Goal: Check status: Check status

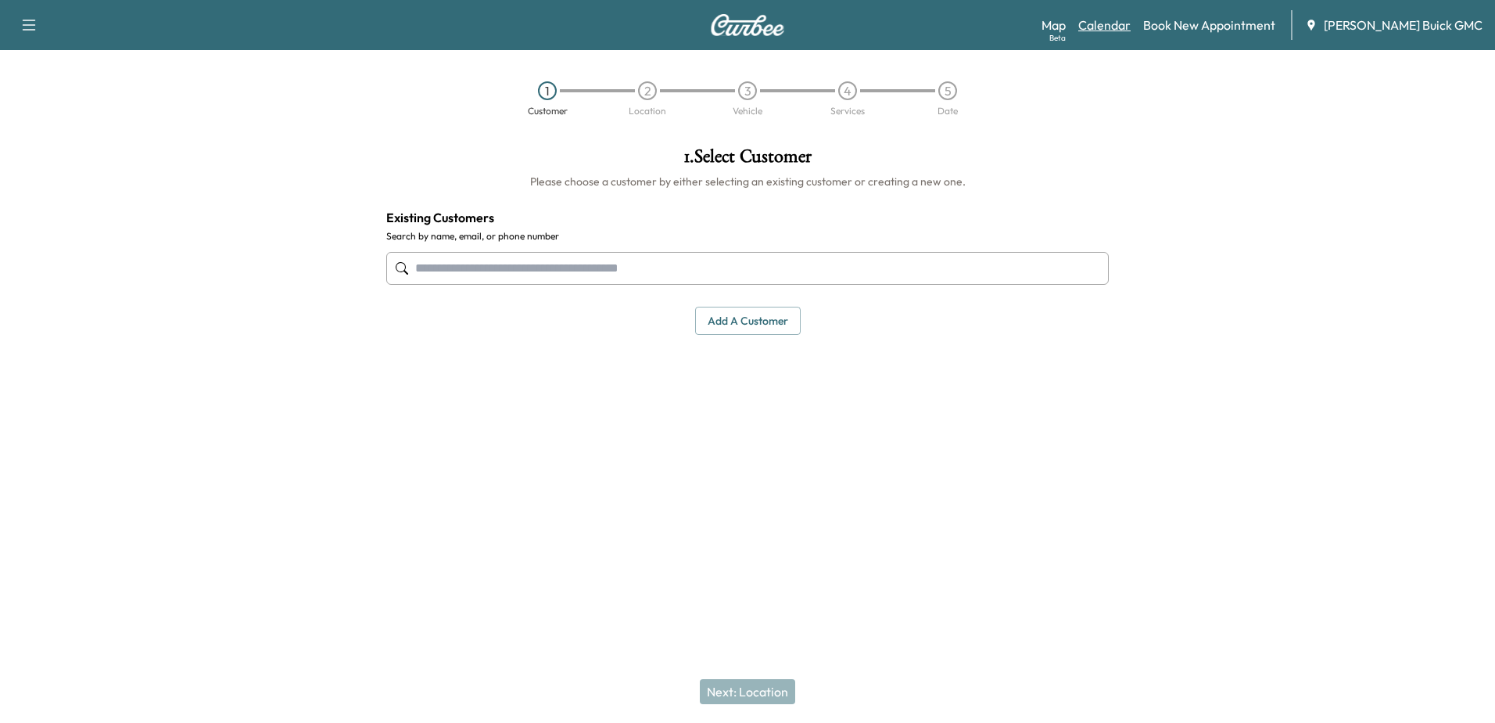
click at [1126, 27] on link "Calendar" at bounding box center [1104, 25] width 52 height 19
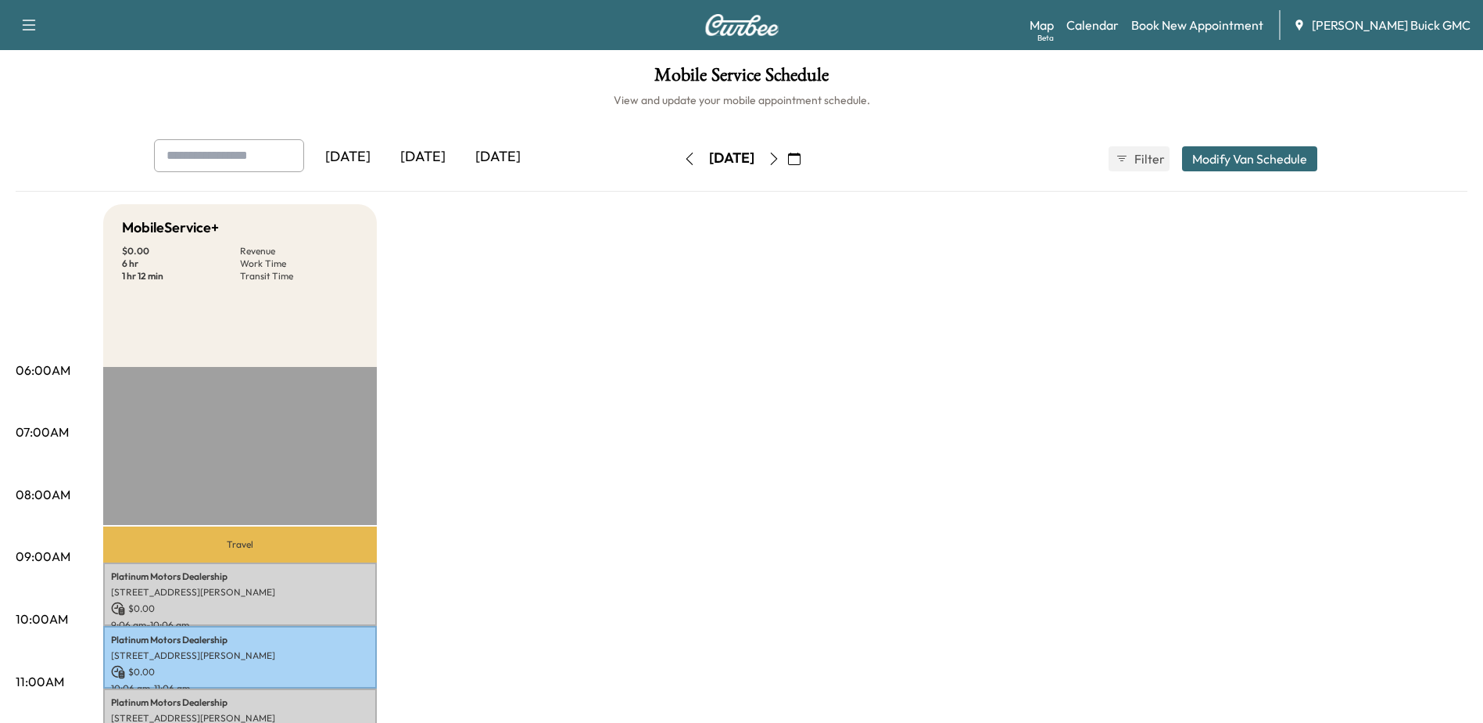
click at [808, 157] on button "button" at bounding box center [794, 158] width 27 height 25
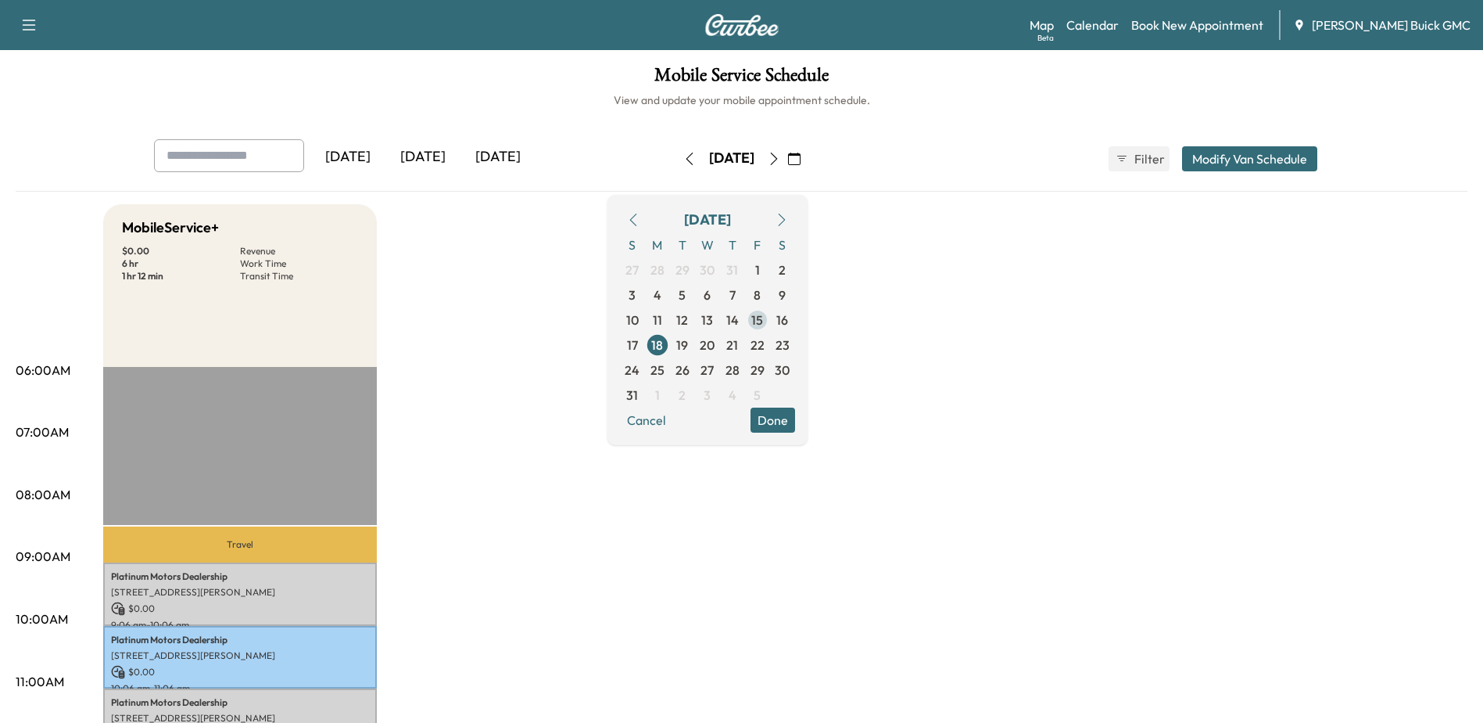
click at [770, 315] on span "15" at bounding box center [757, 319] width 25 height 25
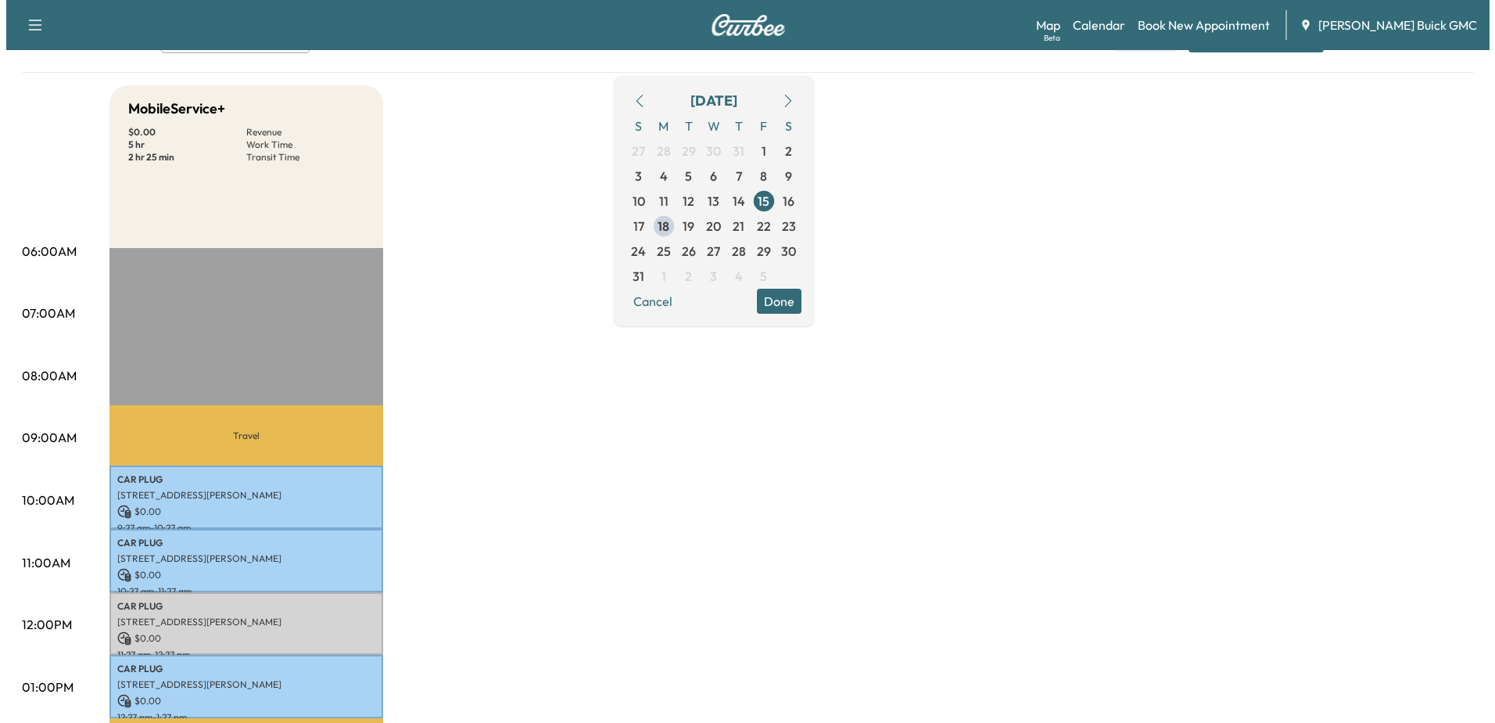
scroll to position [313, 0]
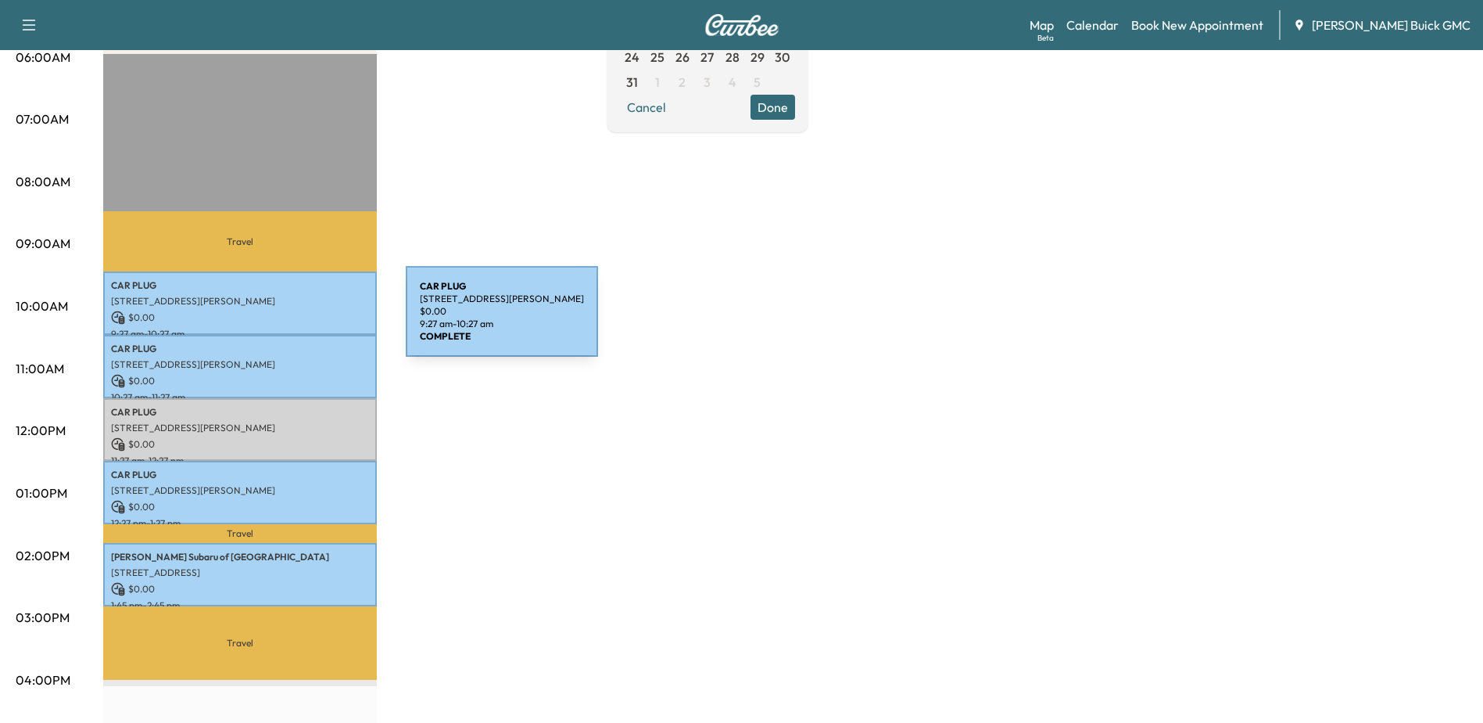
click at [265, 303] on p "[STREET_ADDRESS][PERSON_NAME]" at bounding box center [240, 301] width 258 height 13
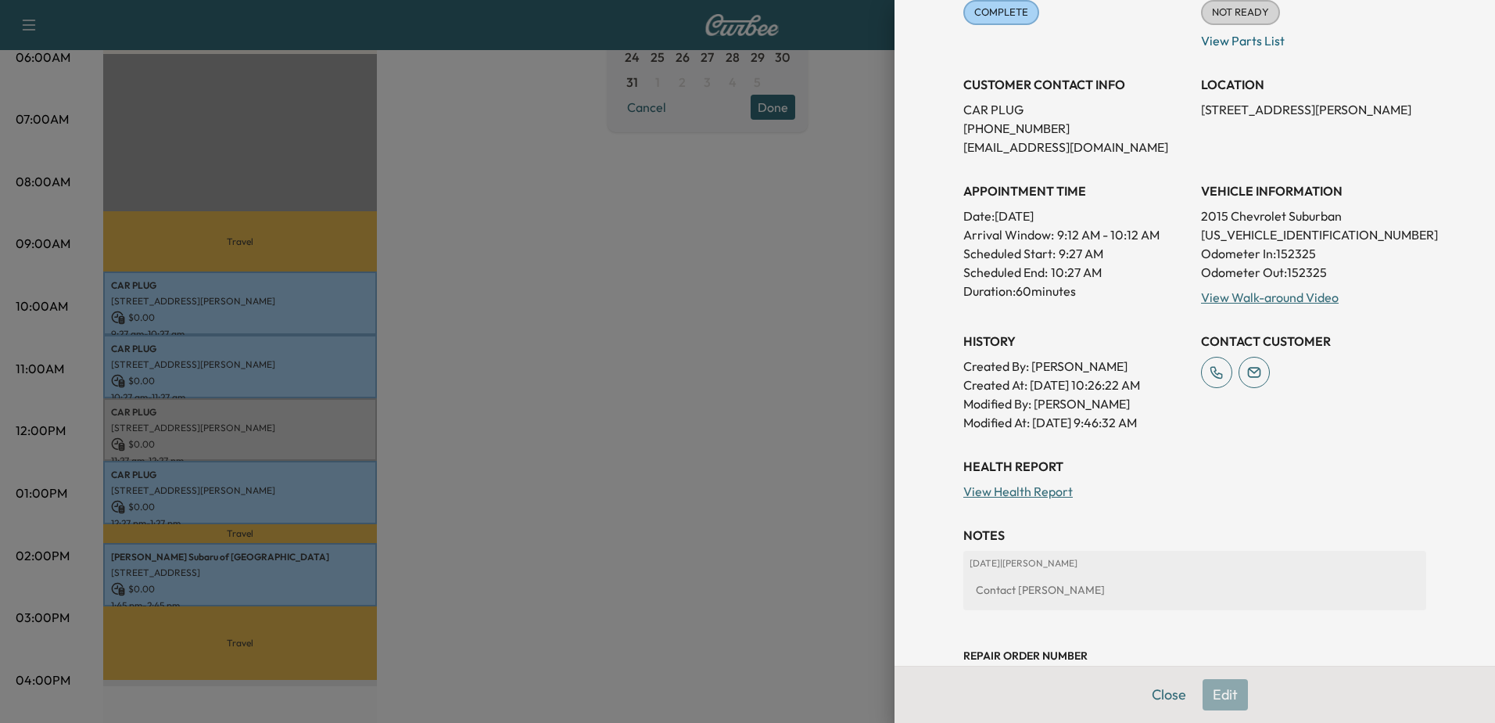
scroll to position [109, 0]
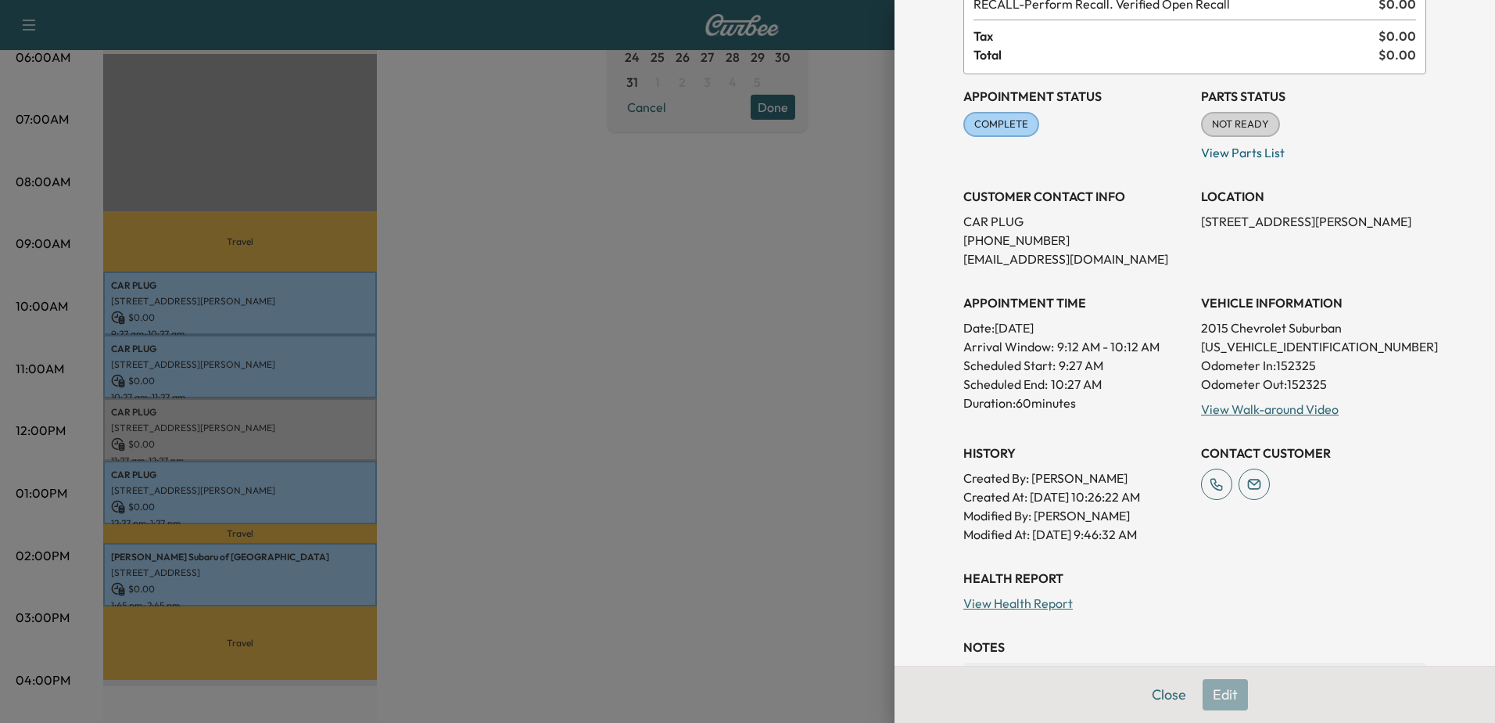
click at [205, 368] on div at bounding box center [747, 361] width 1495 height 723
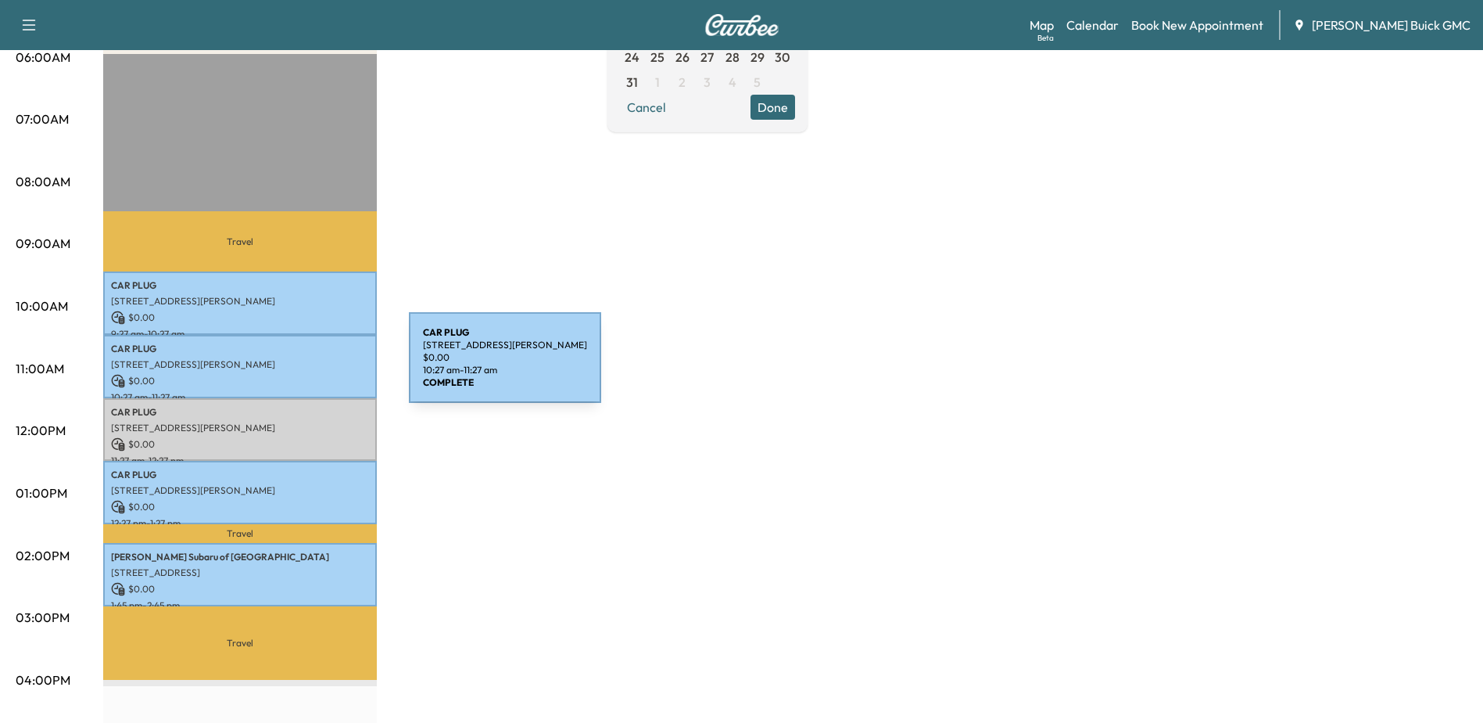
click at [282, 369] on div "CAR PLUG [STREET_ADDRESS][PERSON_NAME] $ 0.00 10:27 am - 11:27 am" at bounding box center [240, 366] width 274 height 63
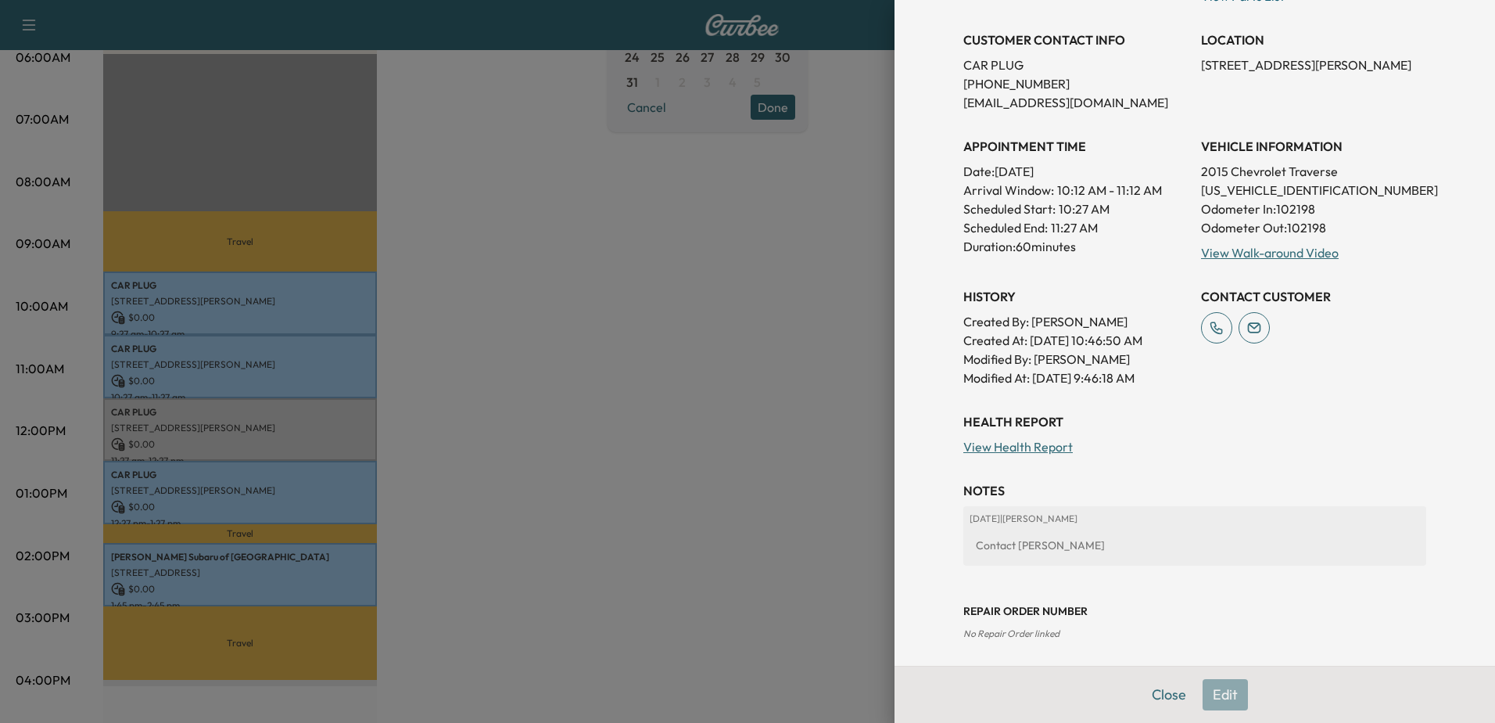
scroll to position [0, 0]
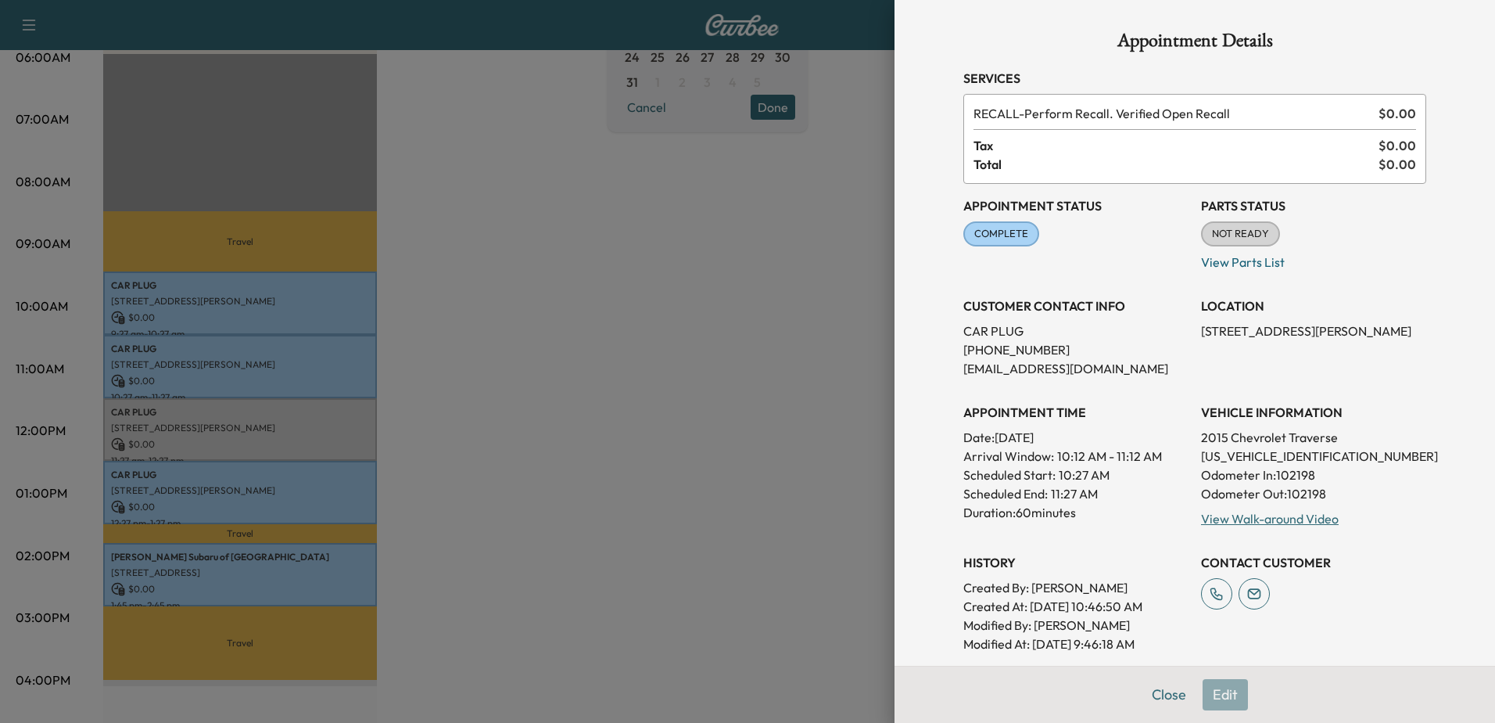
click at [231, 421] on div at bounding box center [747, 361] width 1495 height 723
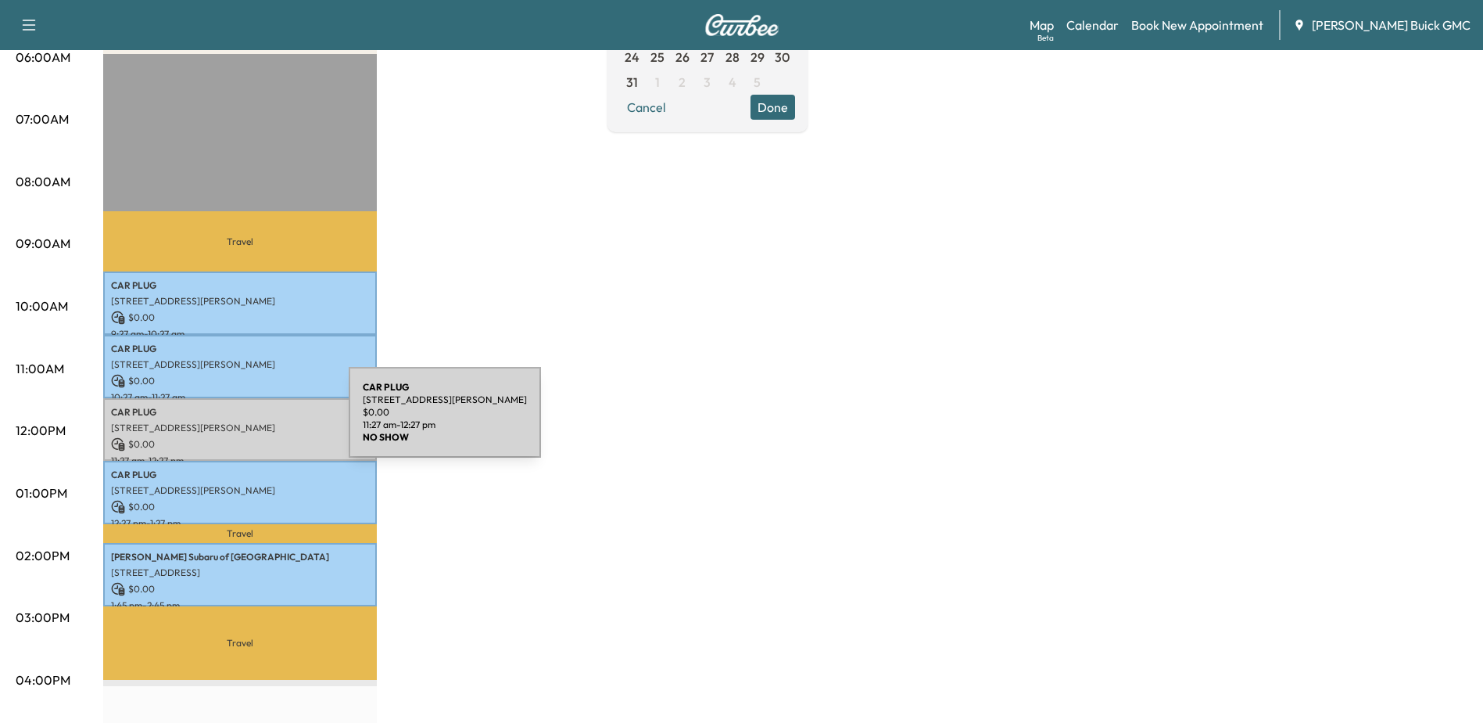
click at [231, 421] on p "[STREET_ADDRESS][PERSON_NAME]" at bounding box center [240, 427] width 258 height 13
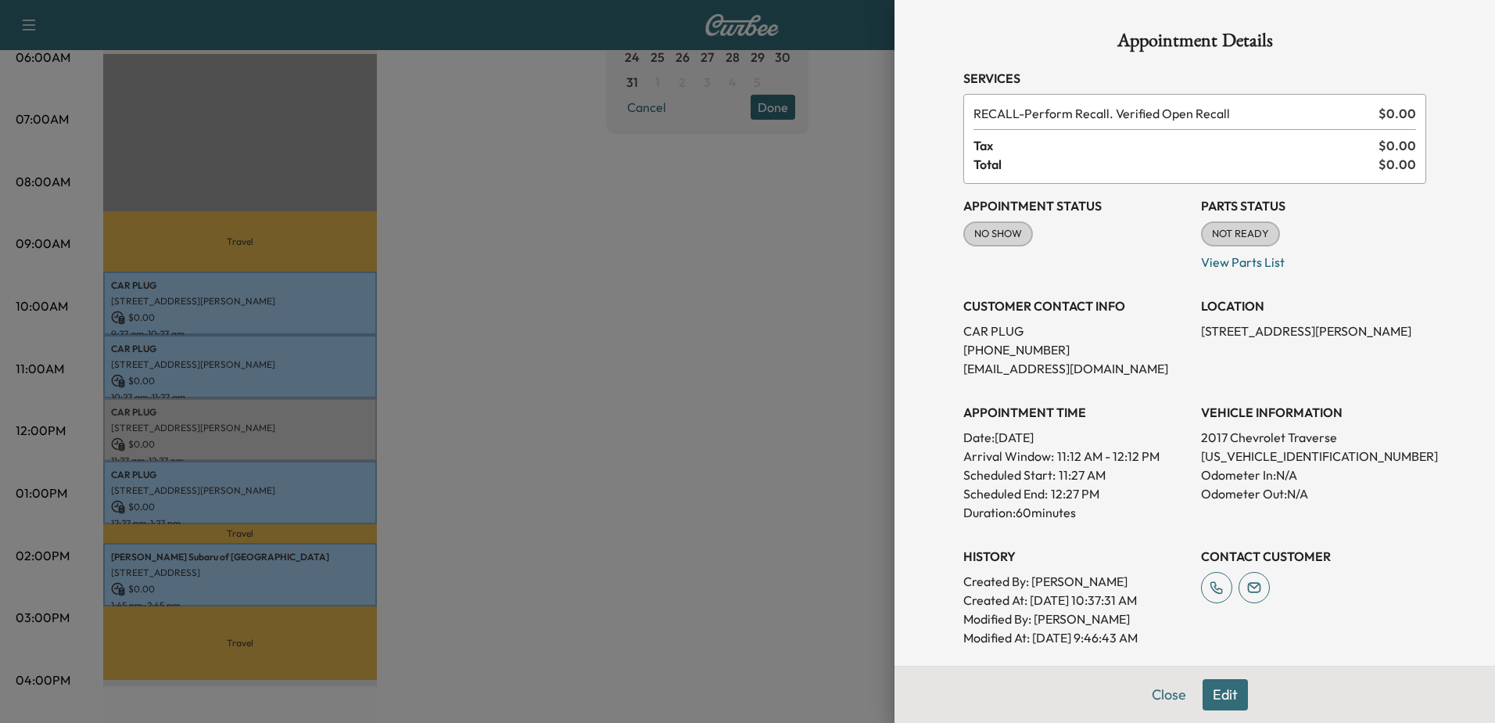
click at [171, 493] on div at bounding box center [747, 361] width 1495 height 723
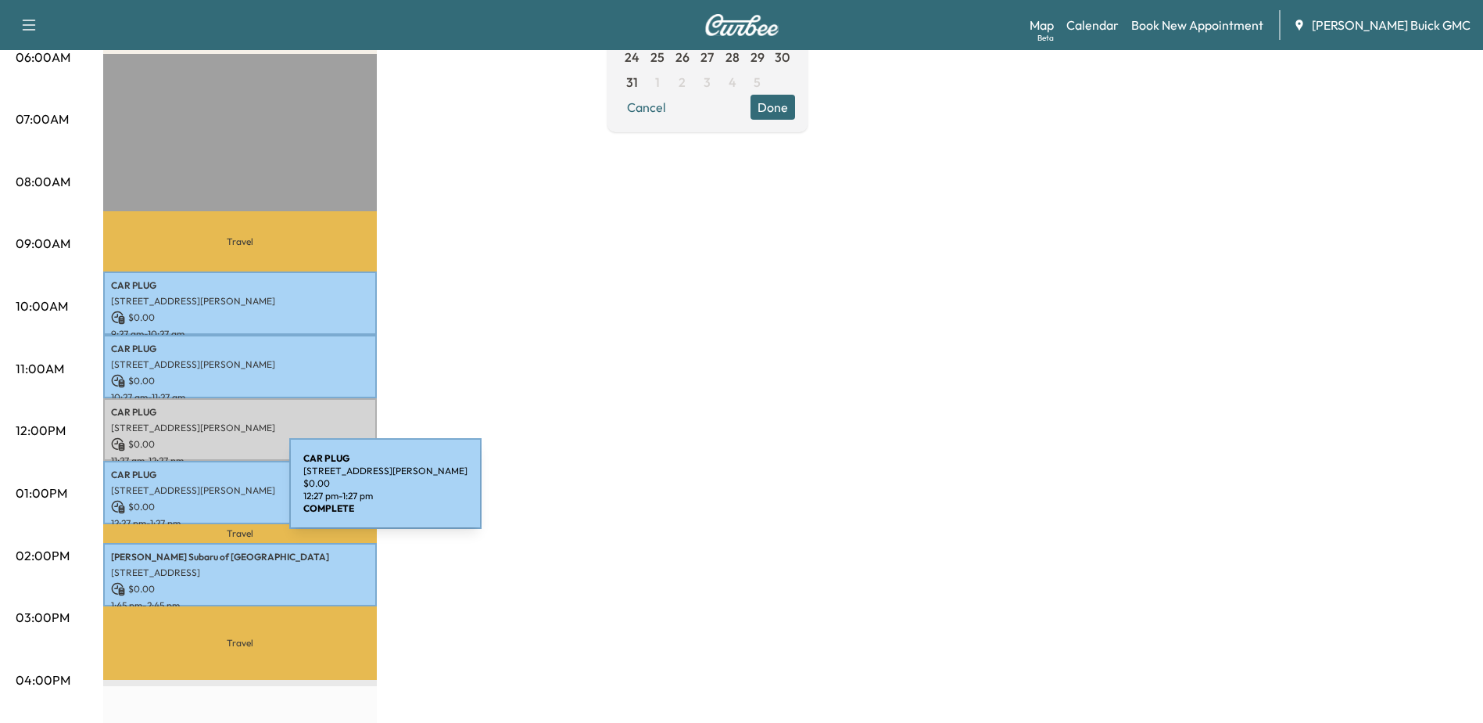
click at [178, 490] on p "[STREET_ADDRESS][PERSON_NAME]" at bounding box center [240, 490] width 258 height 13
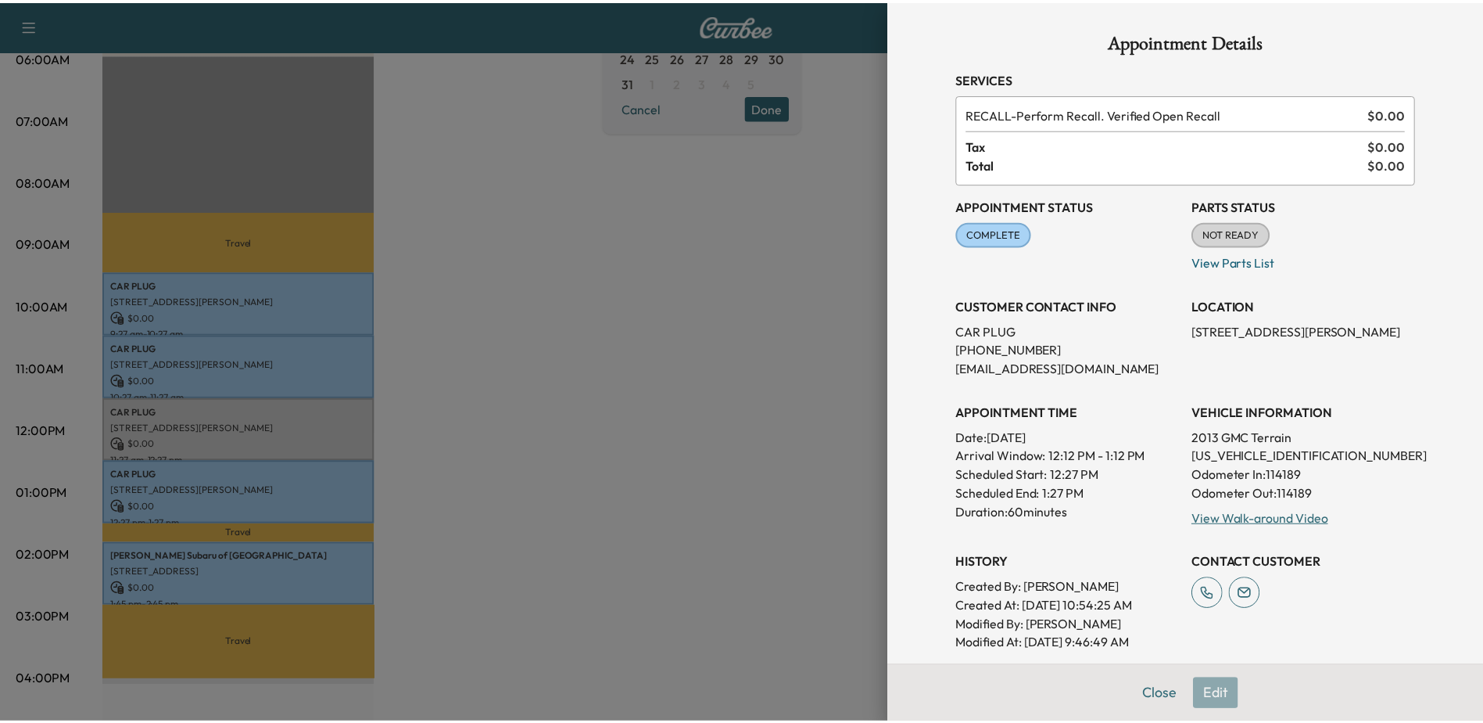
scroll to position [344, 0]
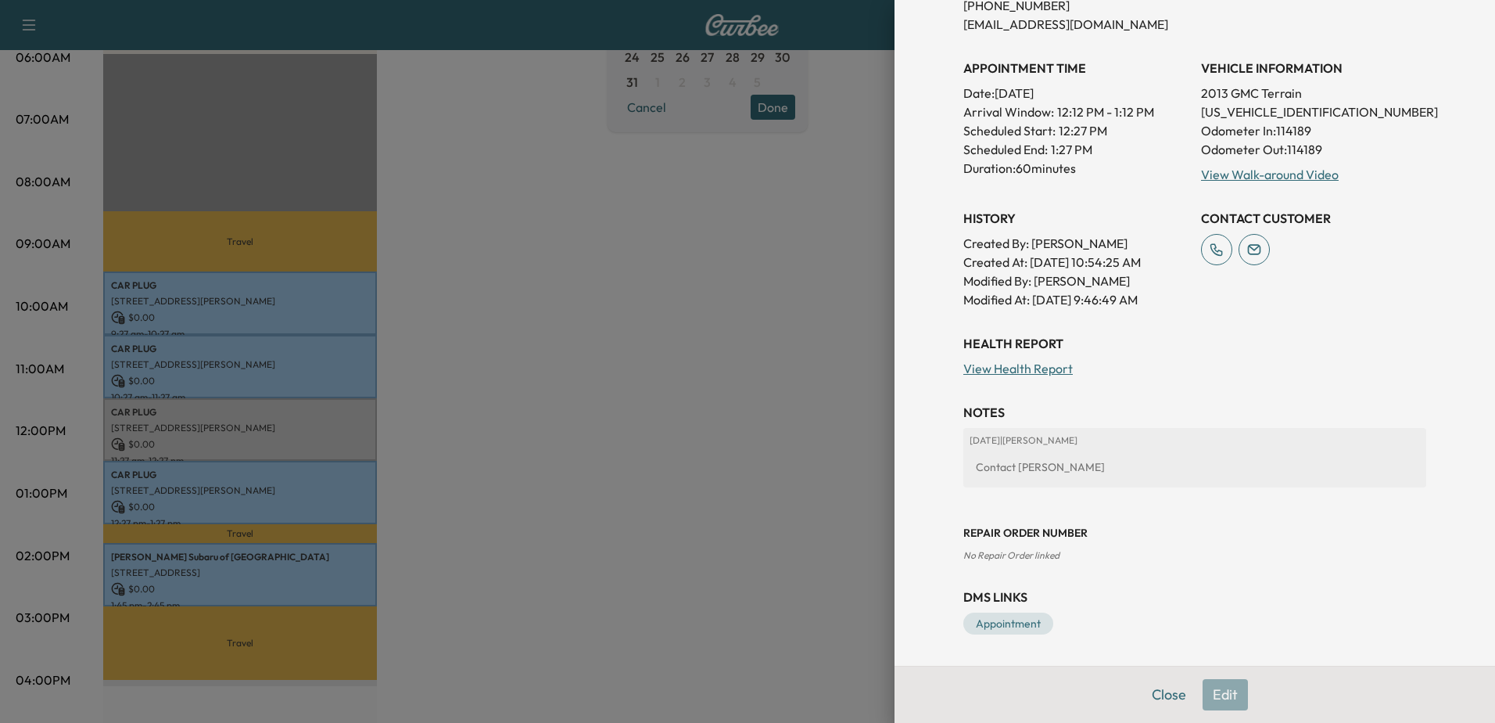
click at [625, 345] on div at bounding box center [747, 361] width 1495 height 723
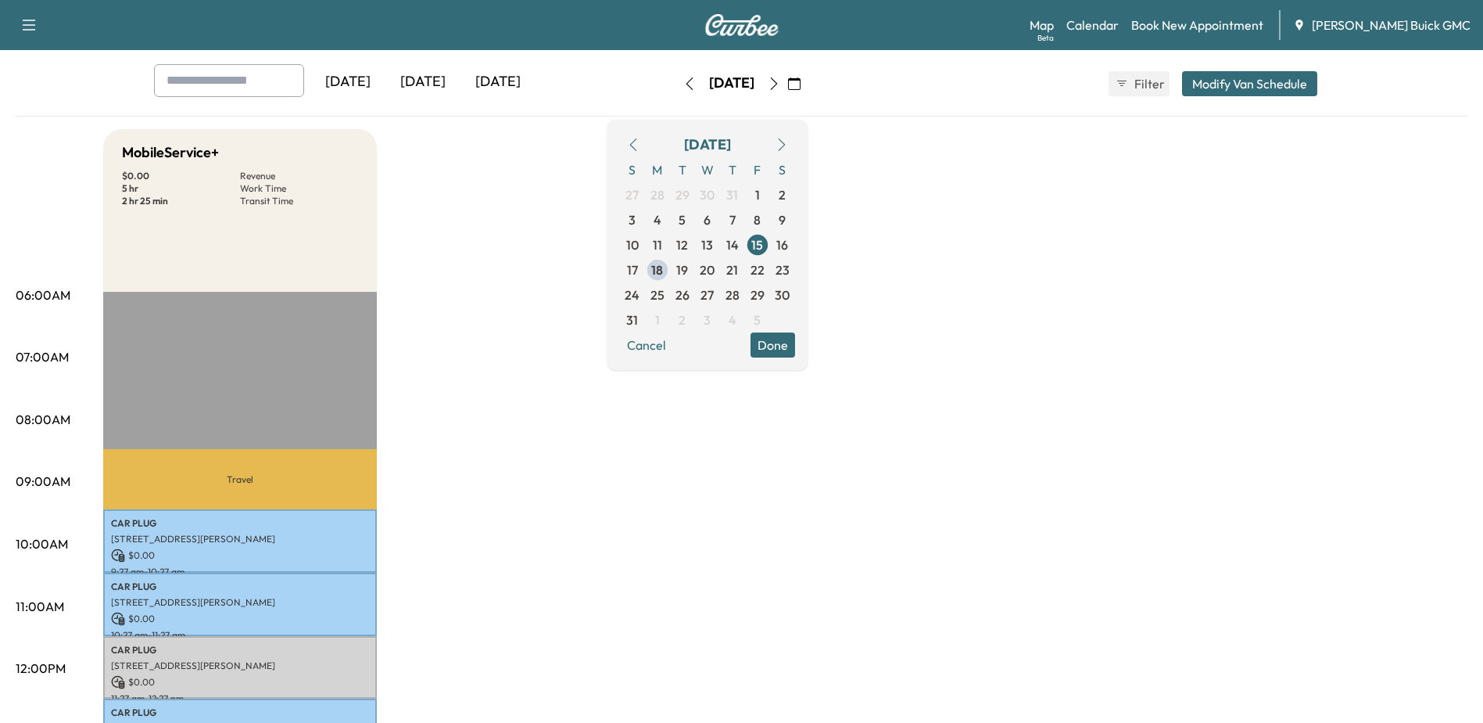
scroll to position [0, 0]
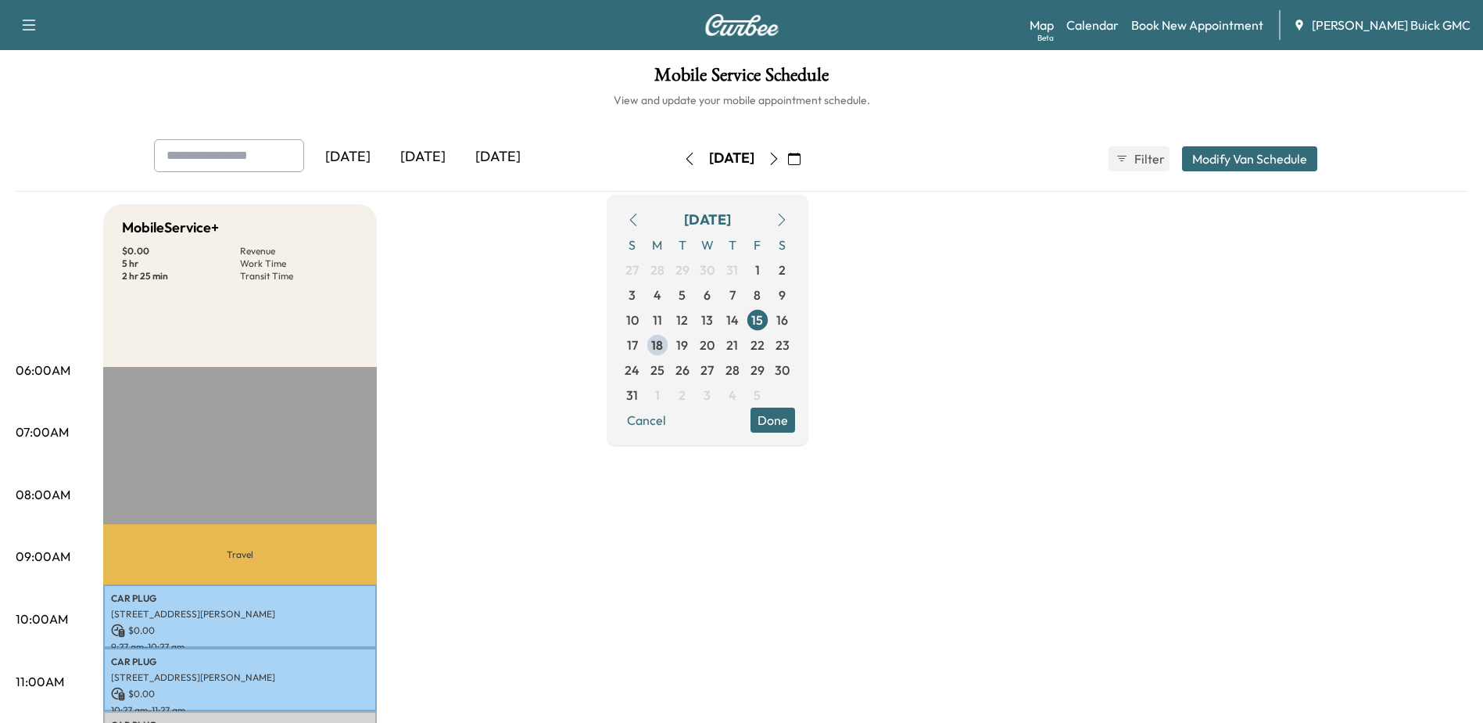
click at [788, 225] on icon "button" at bounding box center [782, 219] width 13 height 13
click at [788, 224] on icon "button" at bounding box center [782, 219] width 13 height 13
click at [647, 226] on button "button" at bounding box center [633, 219] width 27 height 25
click at [637, 217] on icon "button" at bounding box center [632, 219] width 7 height 13
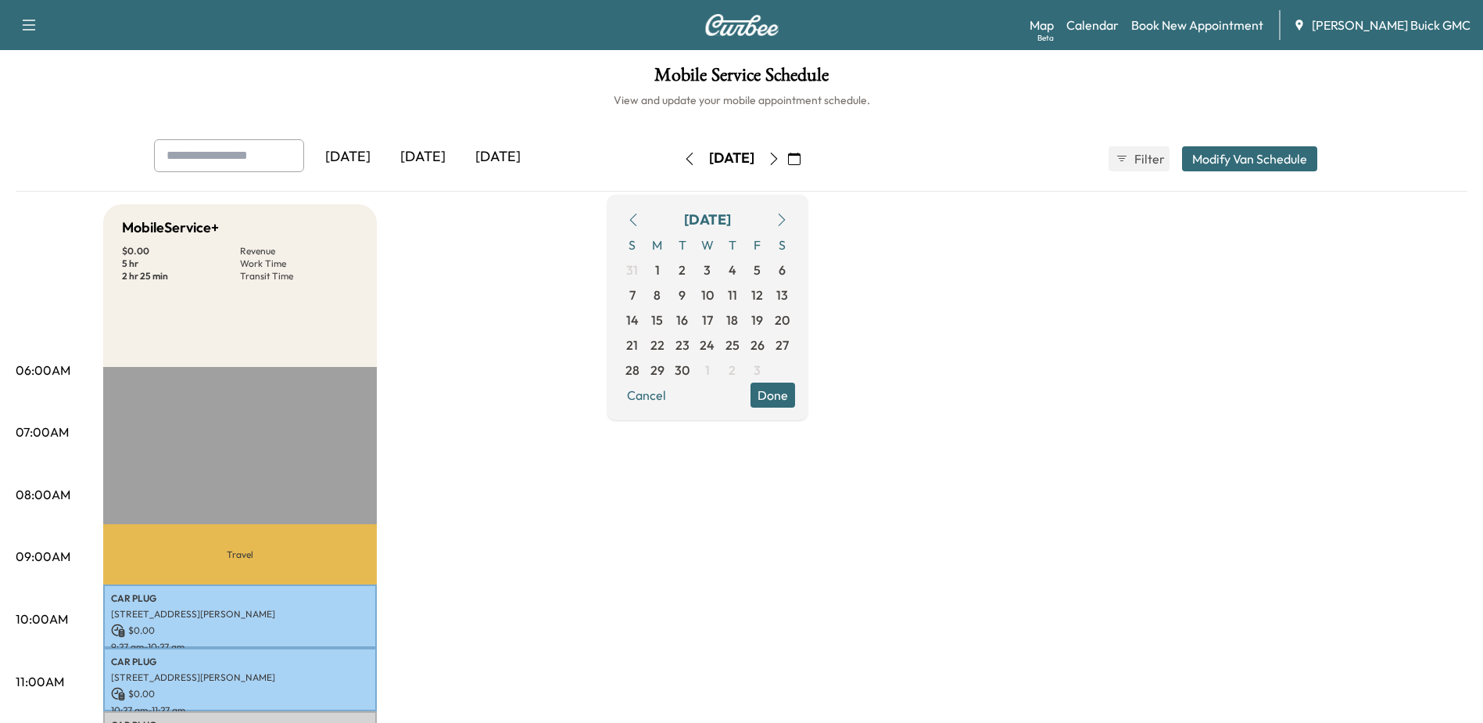
click at [637, 217] on icon "button" at bounding box center [632, 219] width 7 height 13
click at [663, 344] on span "18" at bounding box center [657, 344] width 12 height 19
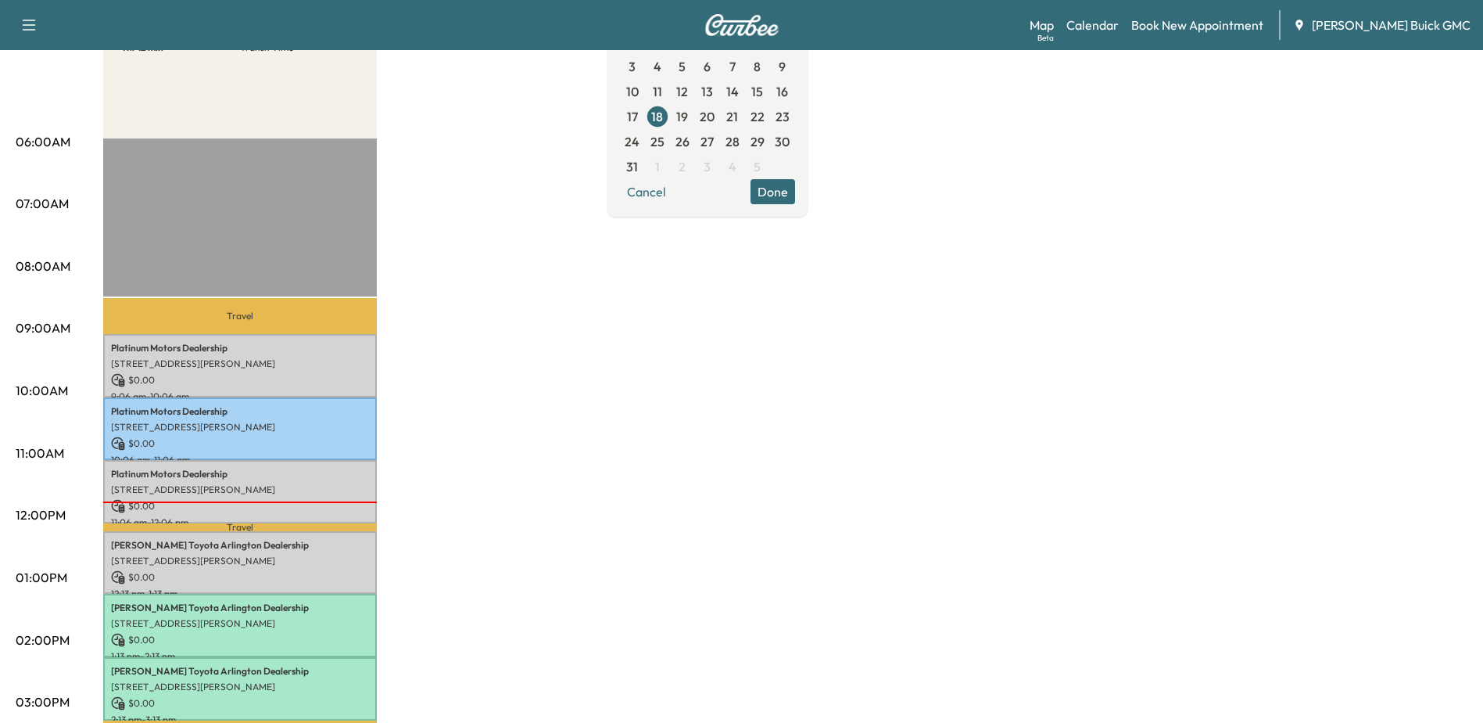
scroll to position [78, 0]
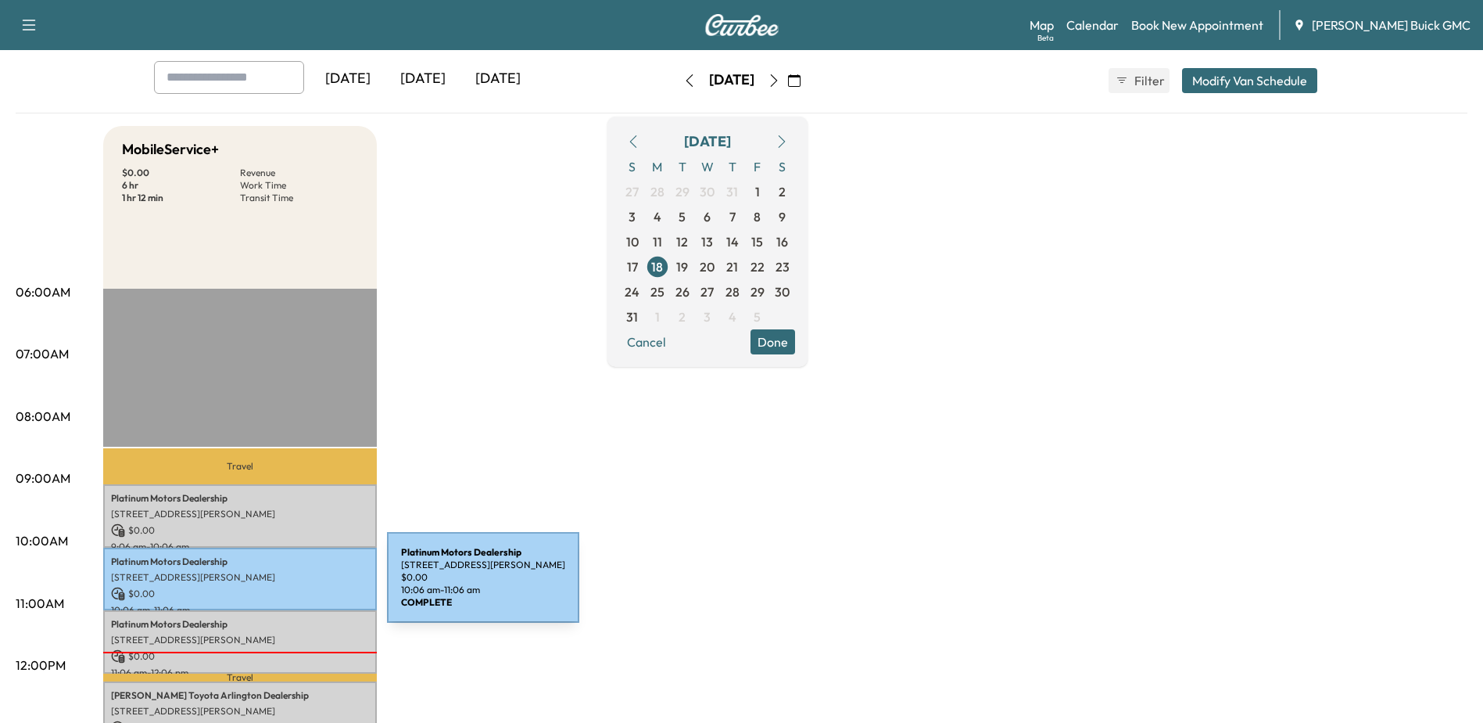
click at [270, 586] on p "$ 0.00" at bounding box center [240, 593] width 258 height 14
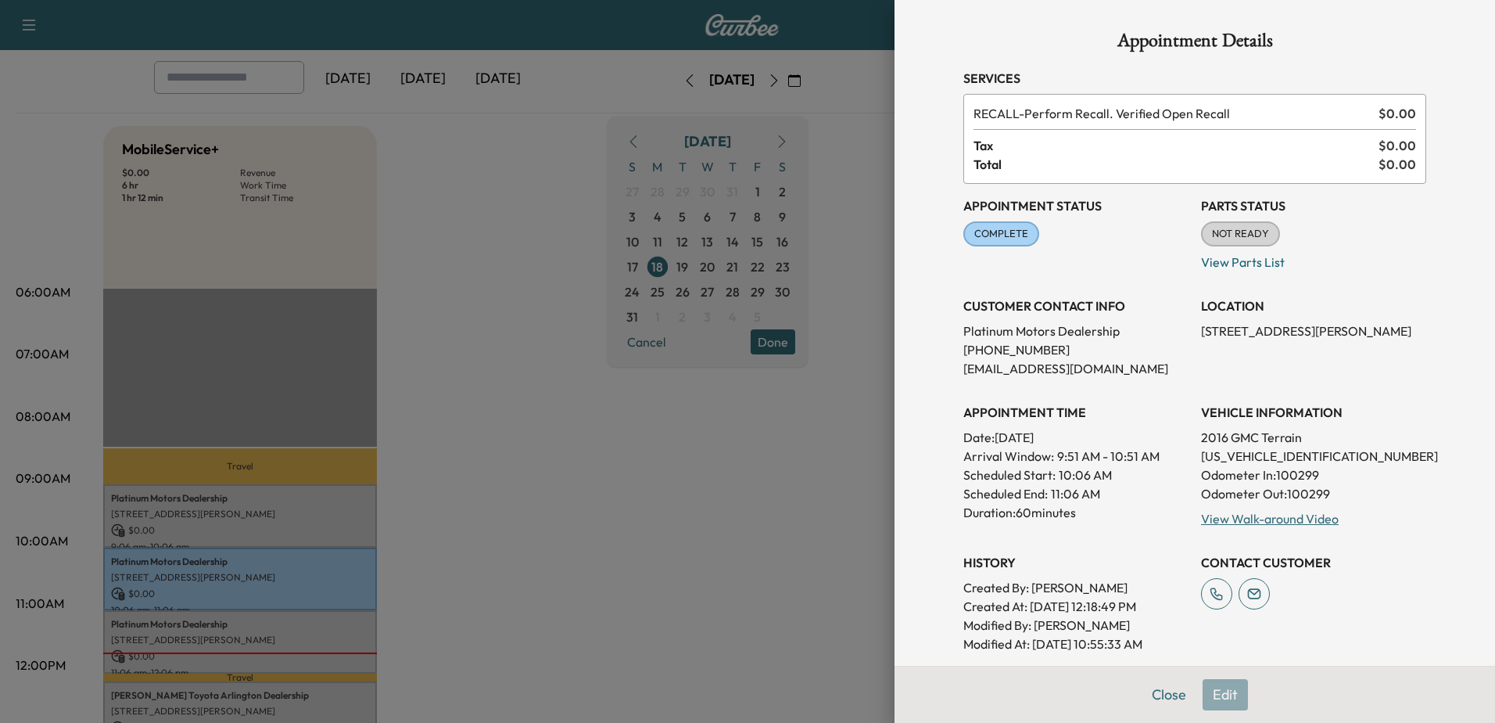
click at [677, 504] on div at bounding box center [747, 361] width 1495 height 723
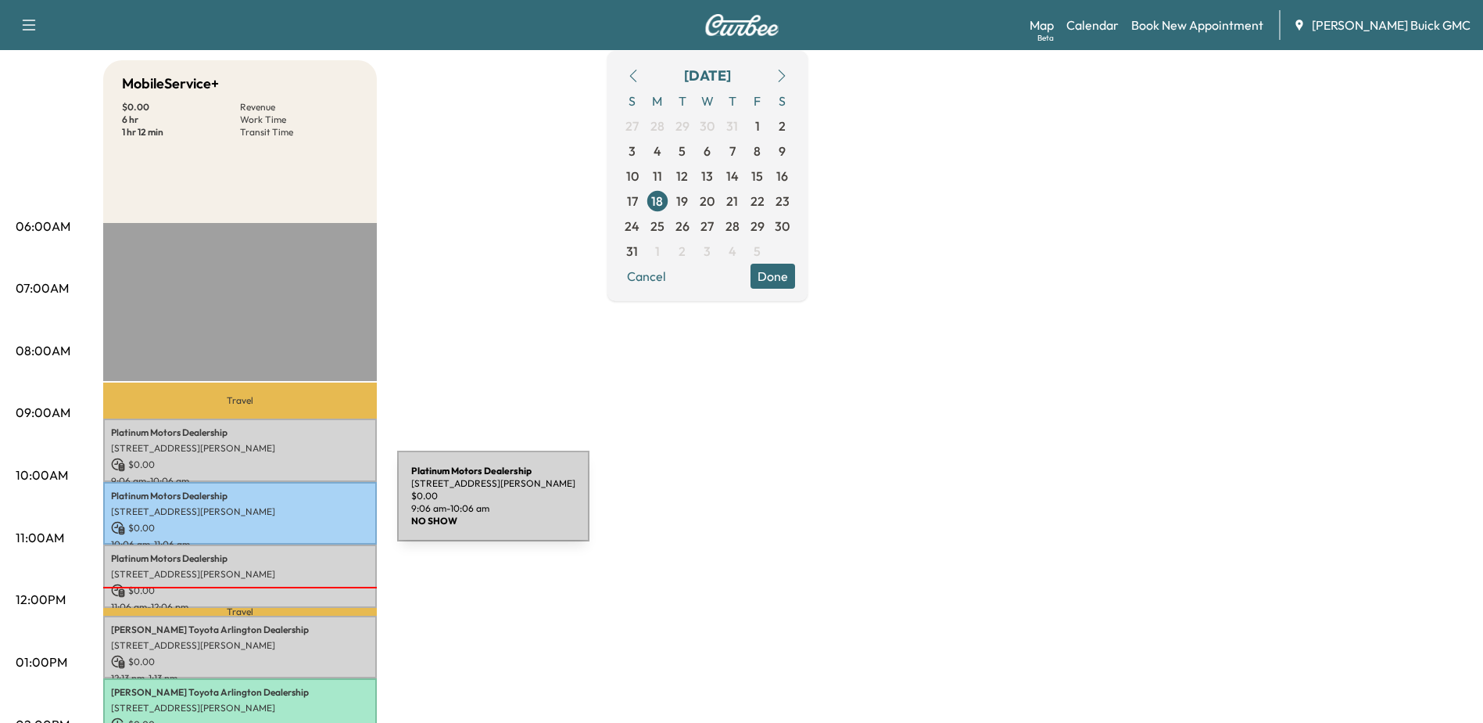
scroll to position [235, 0]
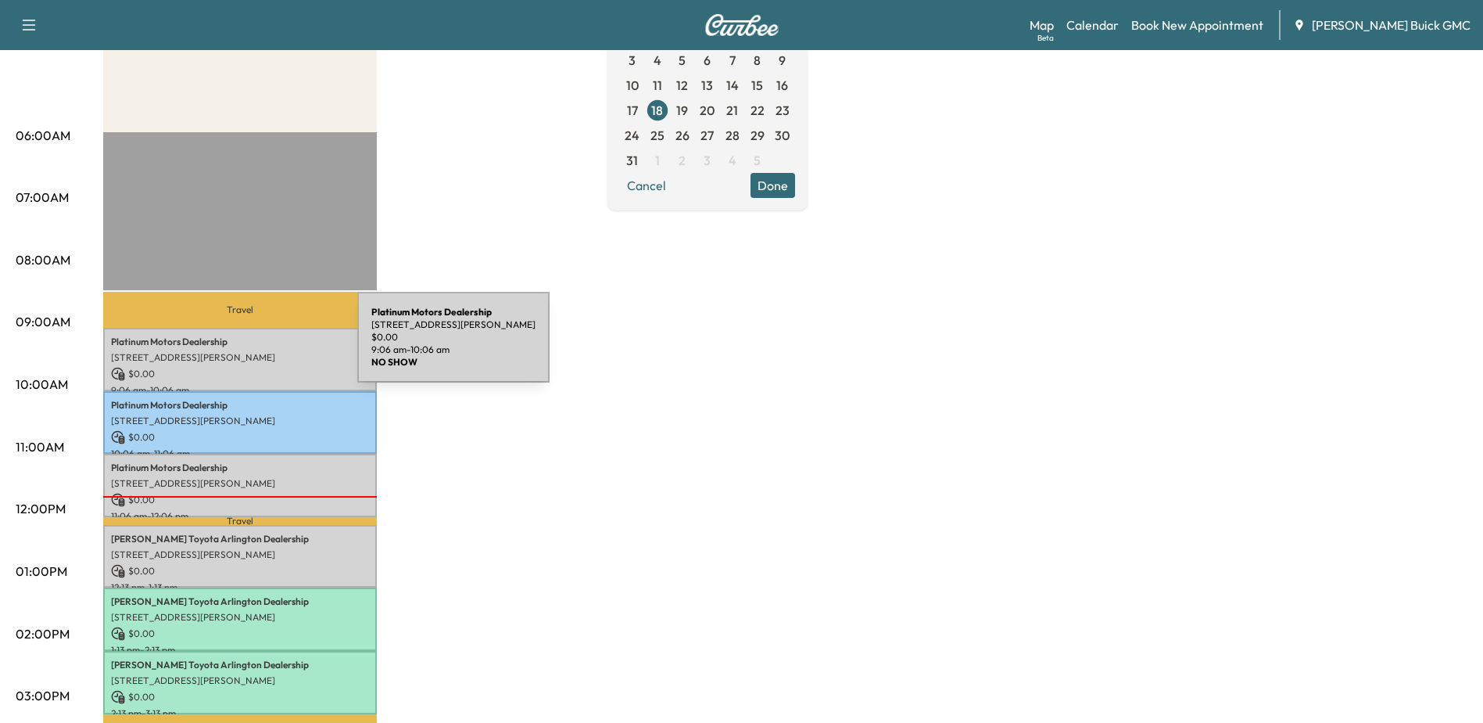
click at [230, 351] on p "[STREET_ADDRESS][PERSON_NAME]" at bounding box center [240, 357] width 258 height 13
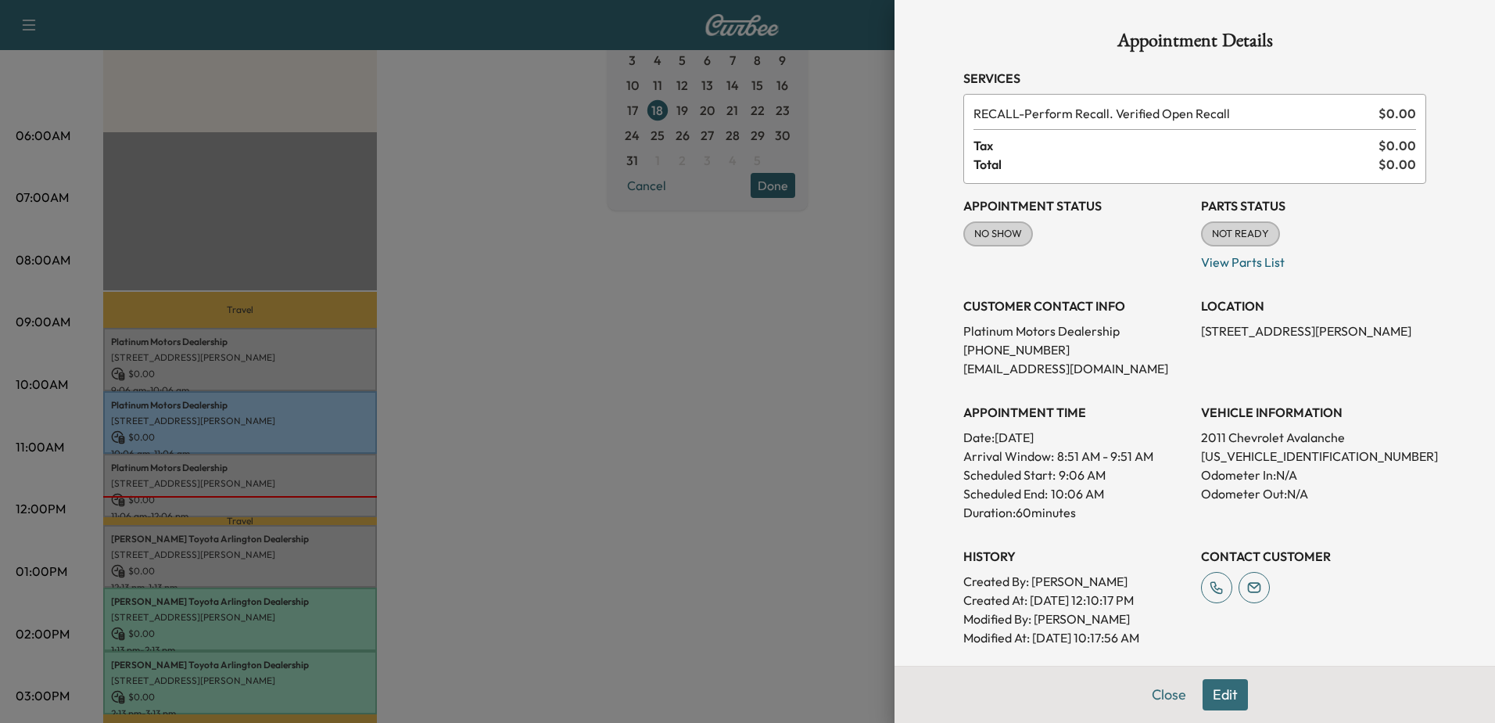
drag, startPoint x: 462, startPoint y: 400, endPoint x: 482, endPoint y: 405, distance: 20.9
click at [478, 392] on div at bounding box center [747, 361] width 1495 height 723
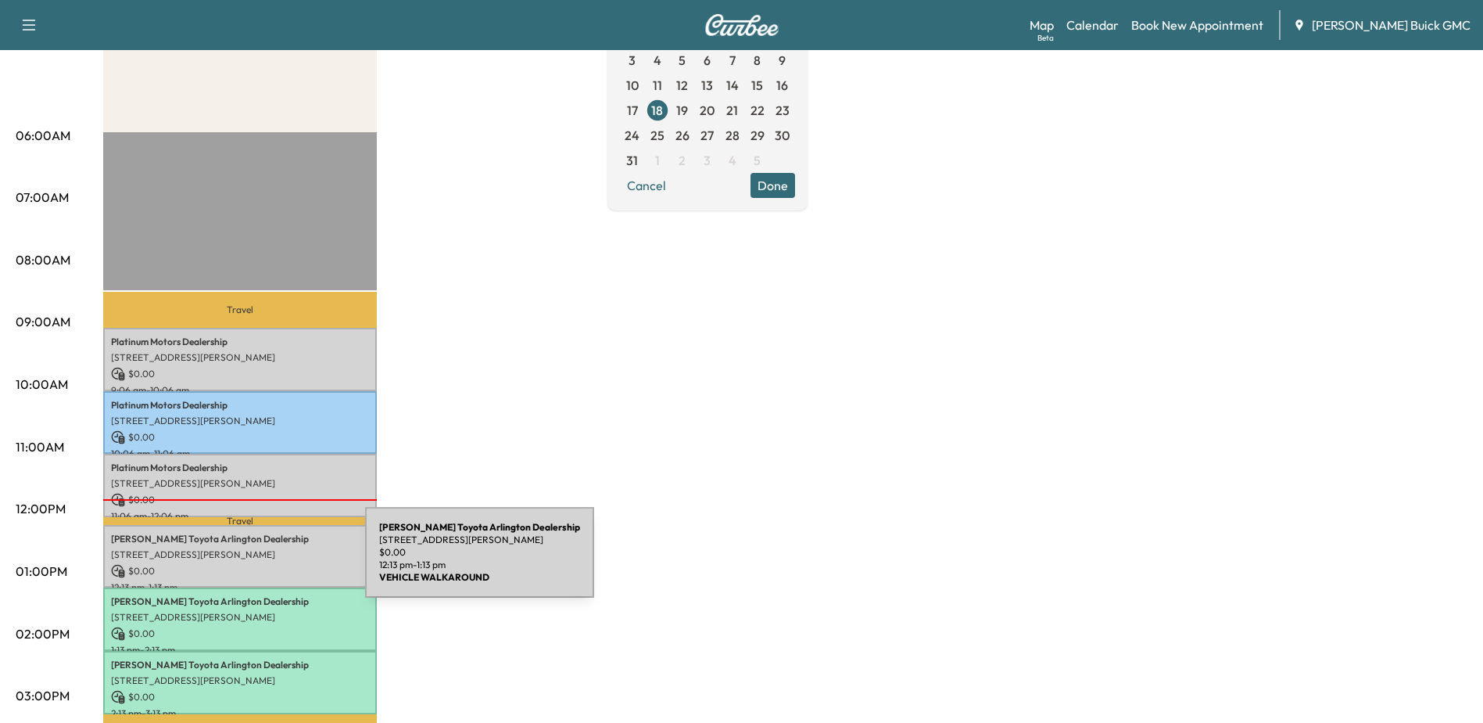
click at [248, 564] on p "$ 0.00" at bounding box center [240, 571] width 258 height 14
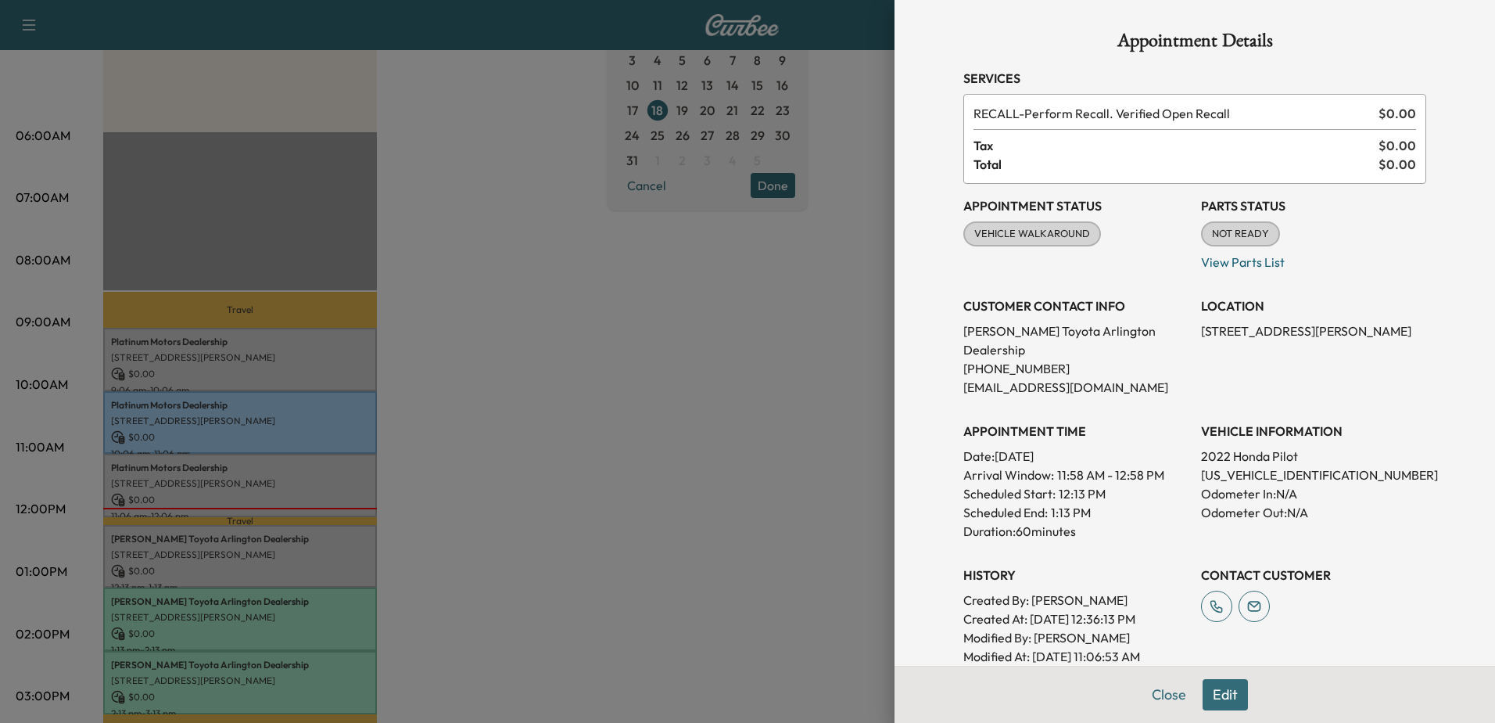
click at [250, 611] on div at bounding box center [747, 361] width 1495 height 723
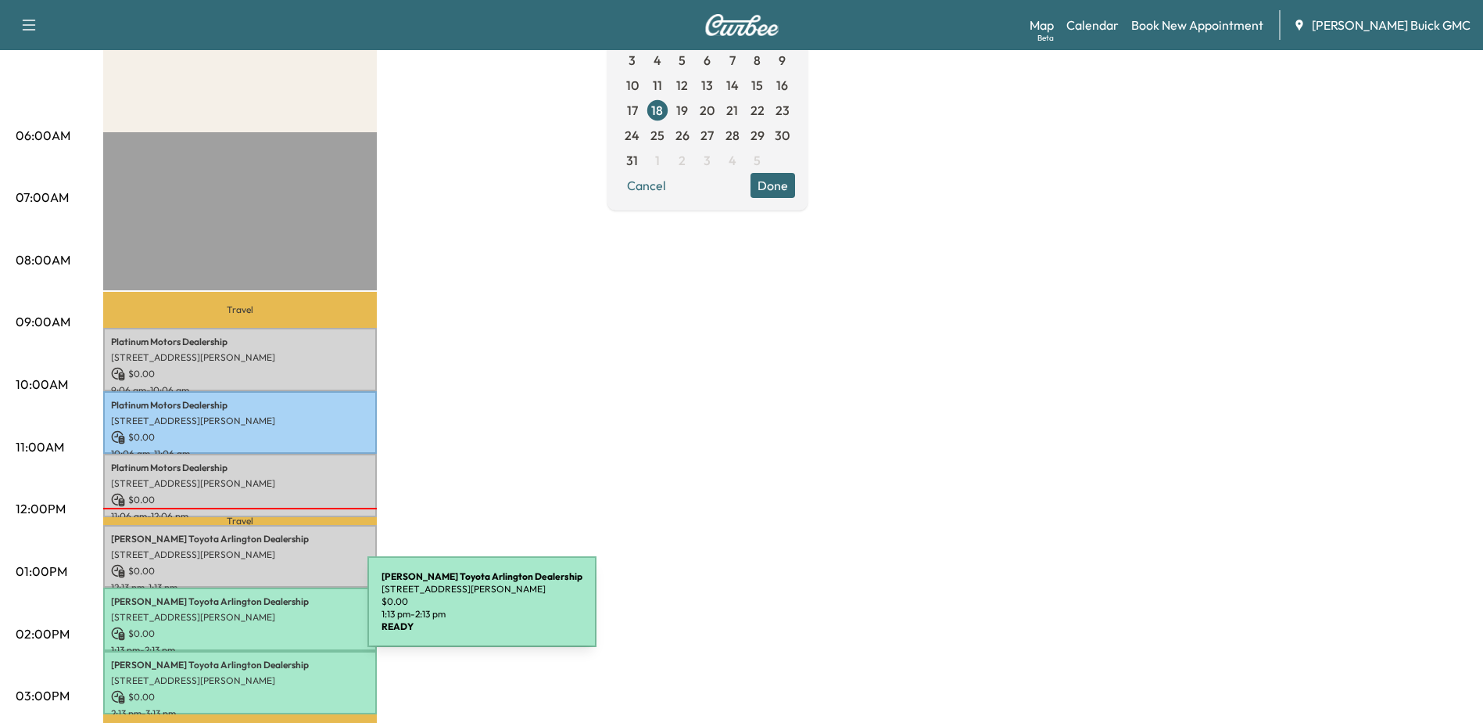
click at [250, 611] on p "[STREET_ADDRESS][PERSON_NAME]" at bounding box center [240, 617] width 258 height 13
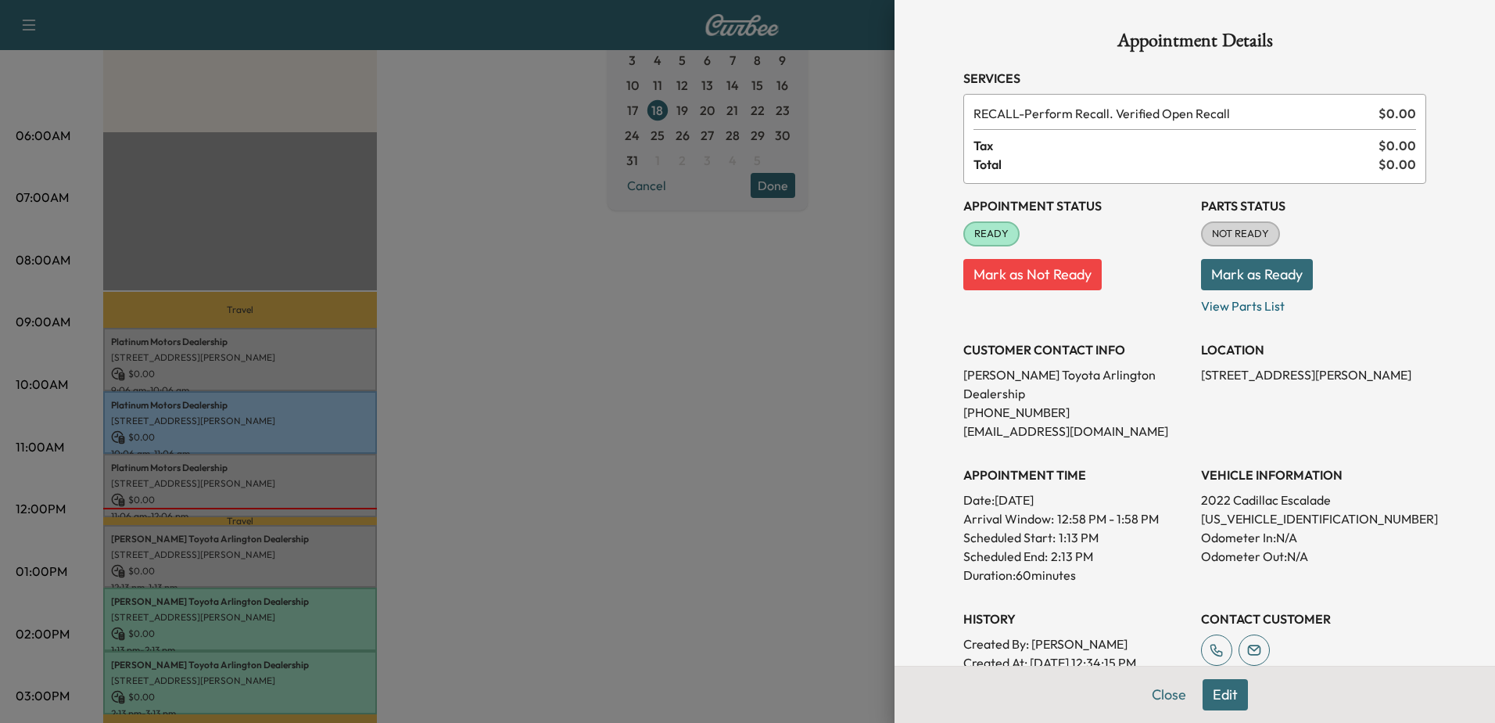
click at [235, 609] on div at bounding box center [747, 361] width 1495 height 723
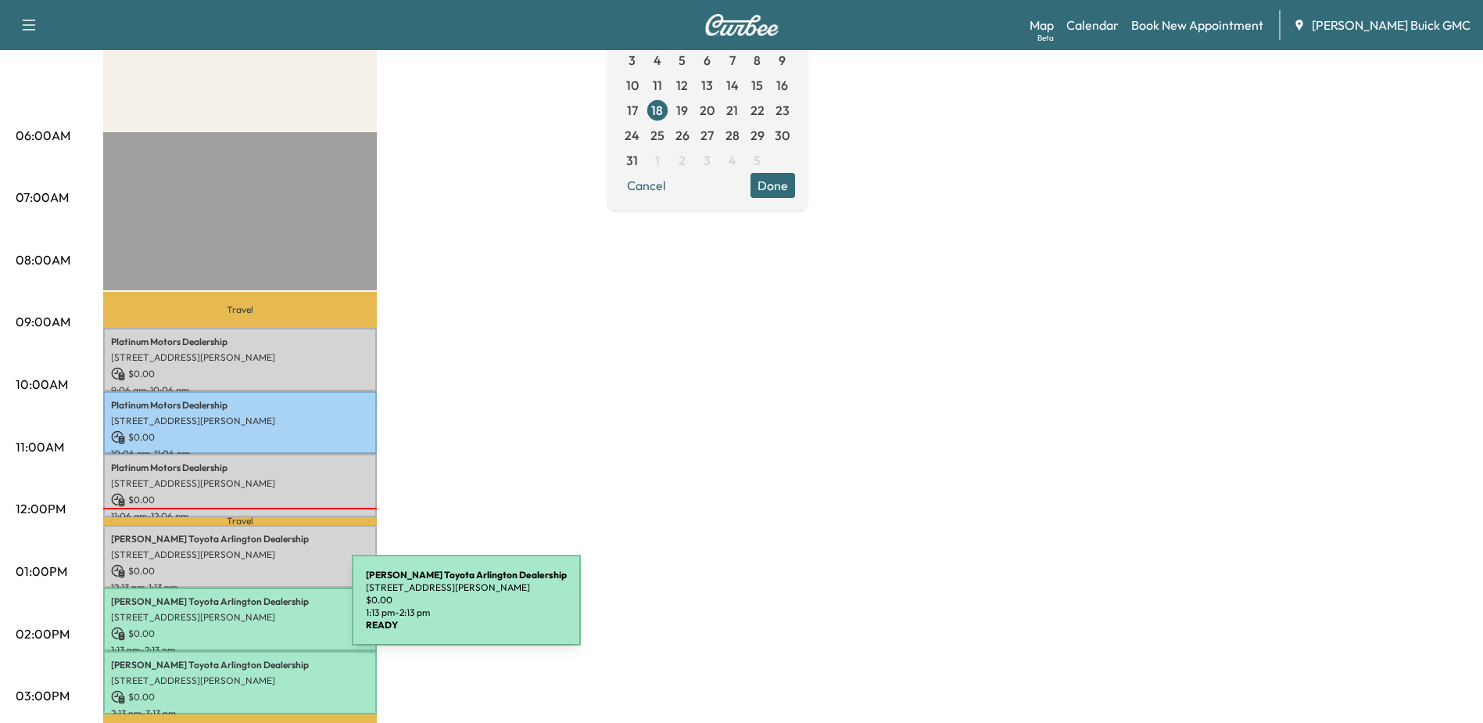
click at [235, 611] on p "[STREET_ADDRESS][PERSON_NAME]" at bounding box center [240, 617] width 258 height 13
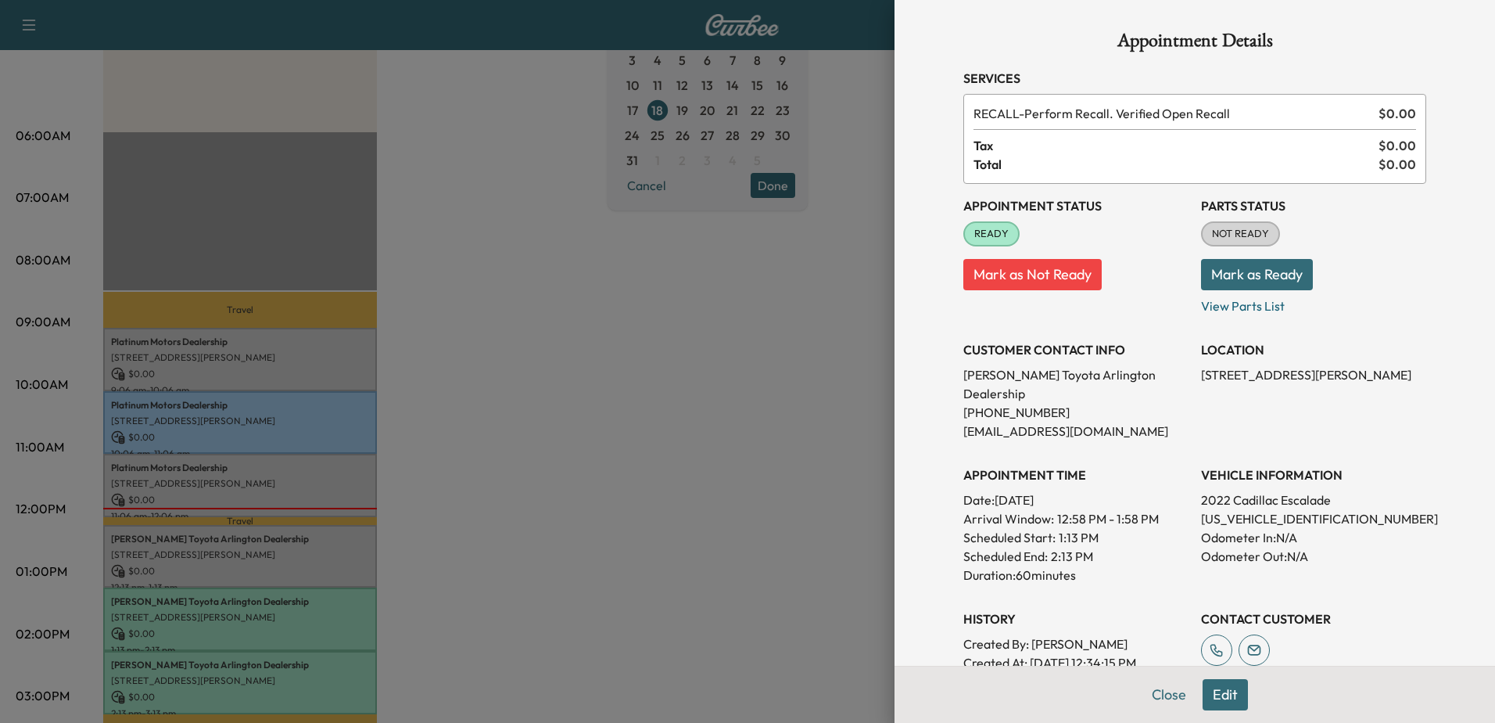
click at [233, 664] on div at bounding box center [747, 361] width 1495 height 723
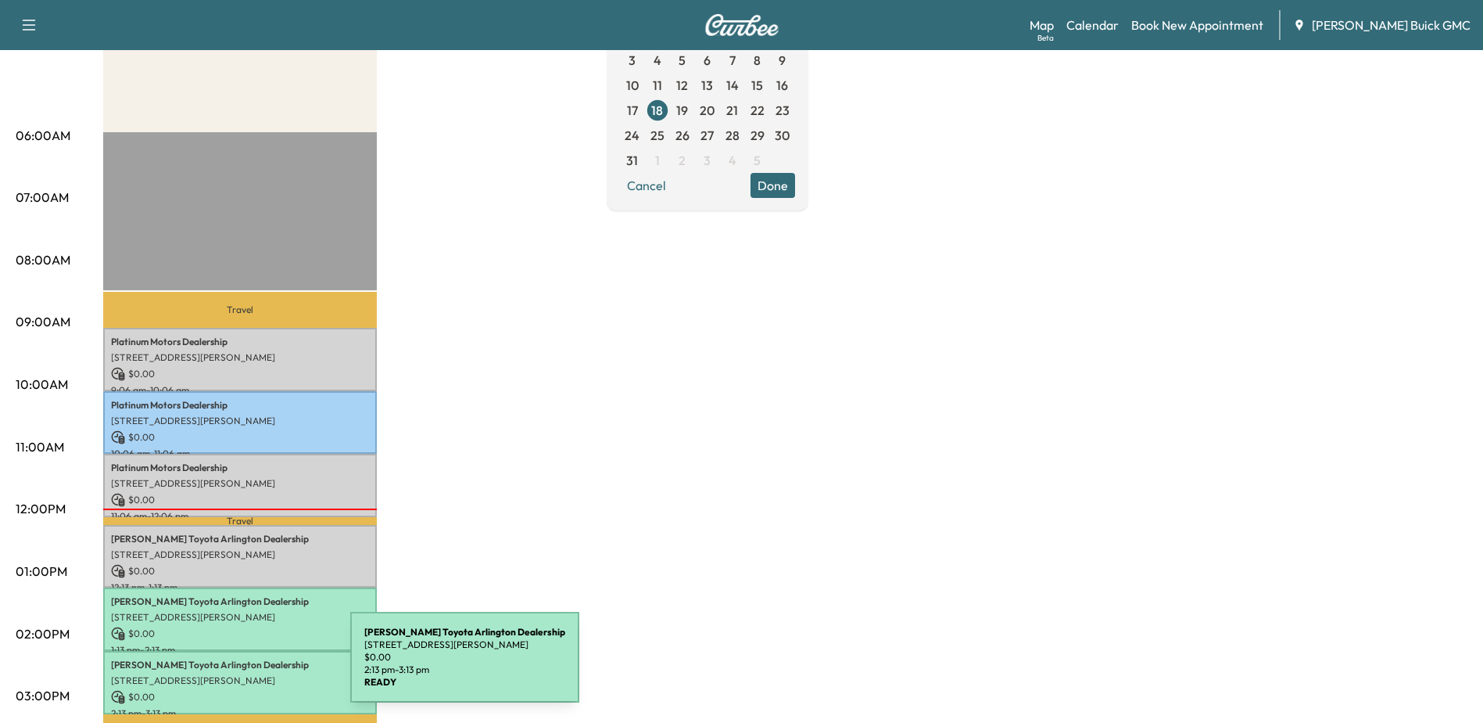
click at [233, 666] on div "[PERSON_NAME] Toyota Arlington Dealership [STREET_ADDRESS][PERSON_NAME] $ 0.00 …" at bounding box center [240, 682] width 274 height 63
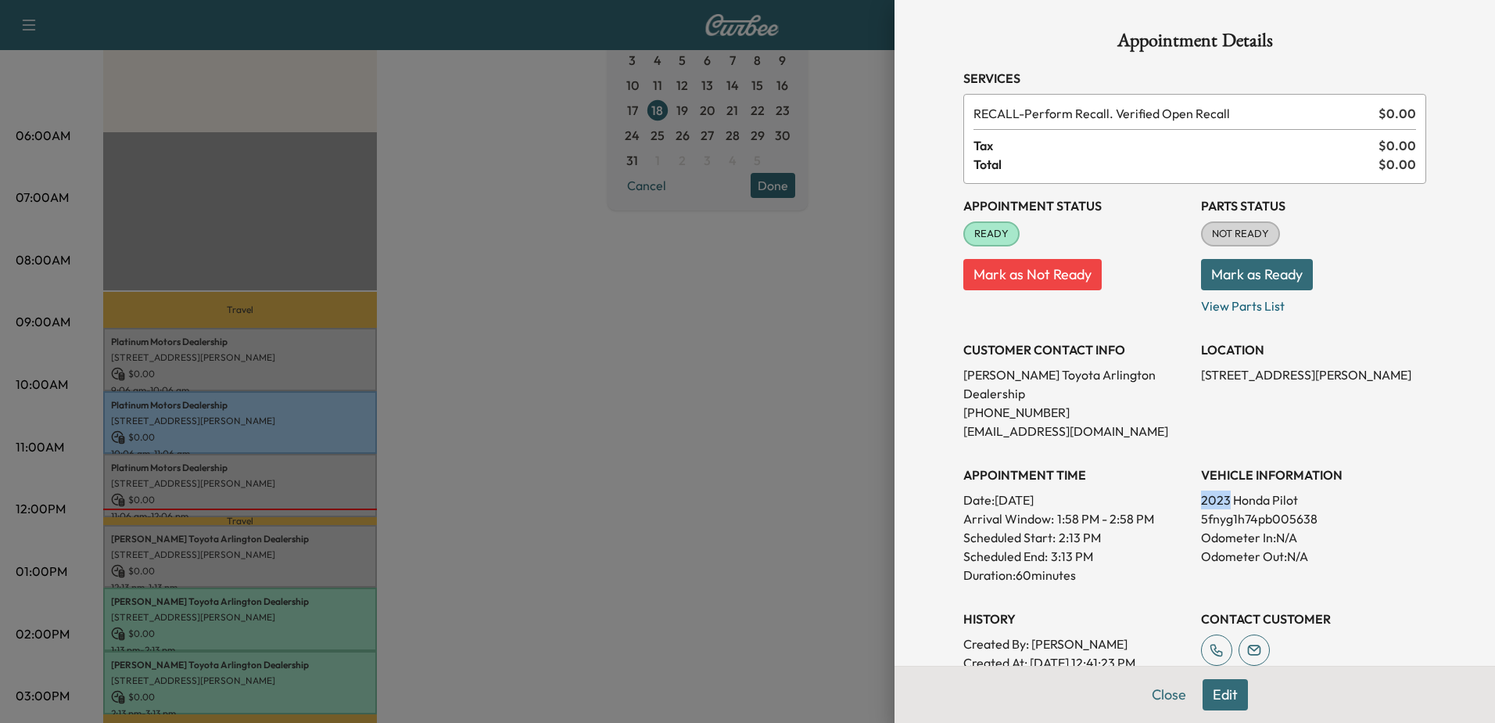
drag, startPoint x: 1190, startPoint y: 482, endPoint x: 1218, endPoint y: 483, distance: 27.4
click at [1218, 490] on p "2023 Honda Pilot" at bounding box center [1313, 499] width 225 height 19
drag, startPoint x: 1218, startPoint y: 483, endPoint x: 1204, endPoint y: 504, distance: 24.3
click at [1204, 509] on p "5fnyg1h74pb005638" at bounding box center [1313, 518] width 225 height 19
click at [1202, 509] on p "5fnyg1h74pb005638" at bounding box center [1313, 518] width 225 height 19
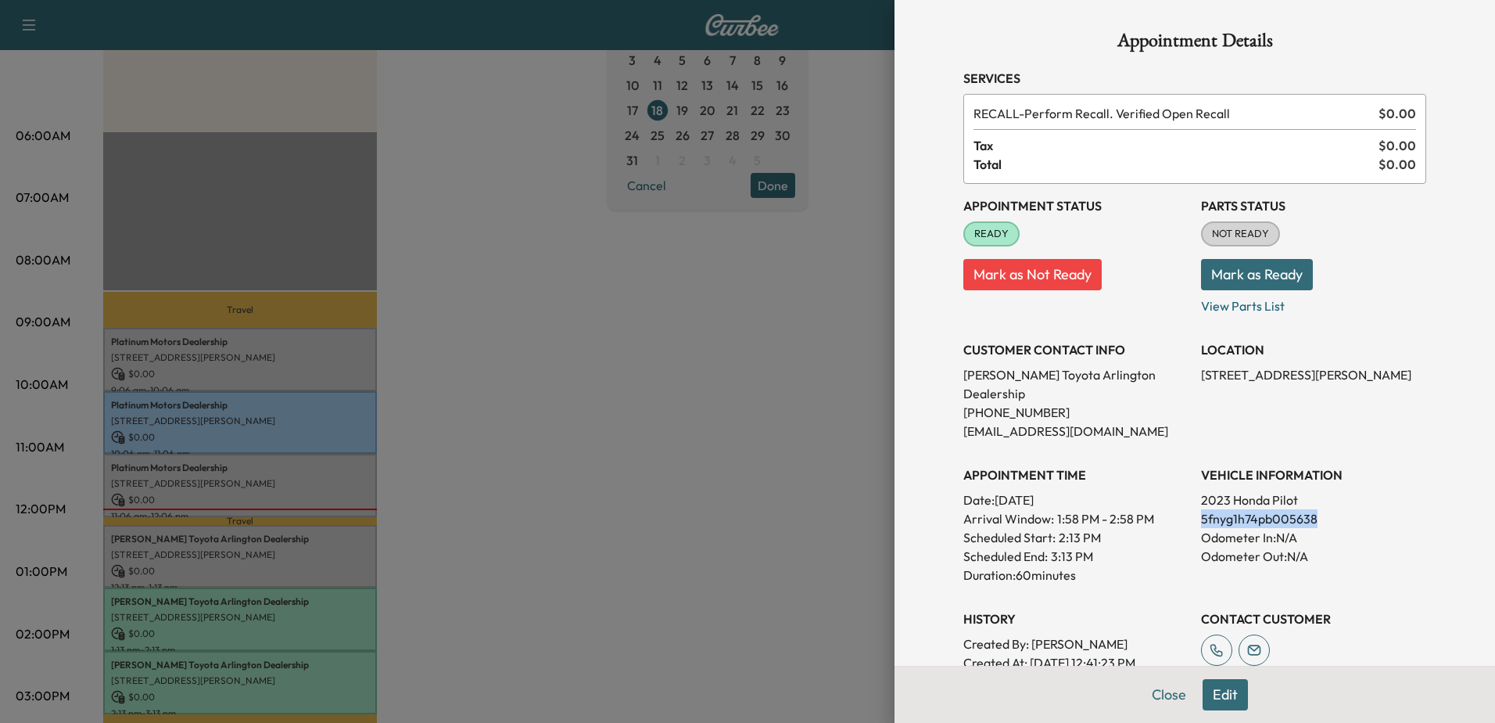
click at [1202, 509] on p "5fnyg1h74pb005638" at bounding box center [1313, 518] width 225 height 19
drag, startPoint x: 1202, startPoint y: 502, endPoint x: 1216, endPoint y: 520, distance: 22.8
click at [1216, 528] on p "Odometer In: N/A" at bounding box center [1313, 537] width 225 height 19
drag, startPoint x: 1216, startPoint y: 520, endPoint x: 1232, endPoint y: 539, distance: 24.4
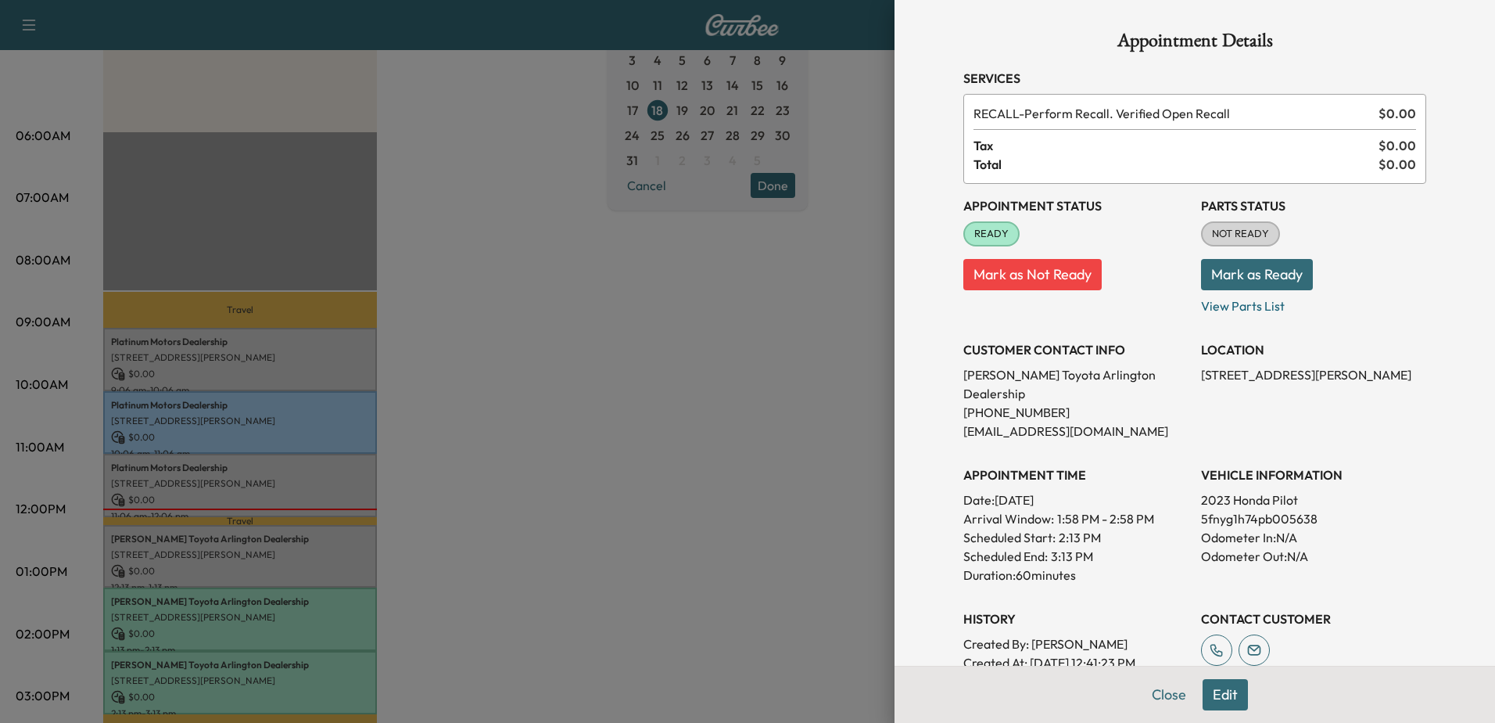
click at [1232, 547] on p "Odometer Out: N/A" at bounding box center [1313, 556] width 225 height 19
drag, startPoint x: 1232, startPoint y: 539, endPoint x: 1307, endPoint y: 542, distance: 75.1
click at [1307, 547] on p "Odometer Out: N/A" at bounding box center [1313, 556] width 225 height 19
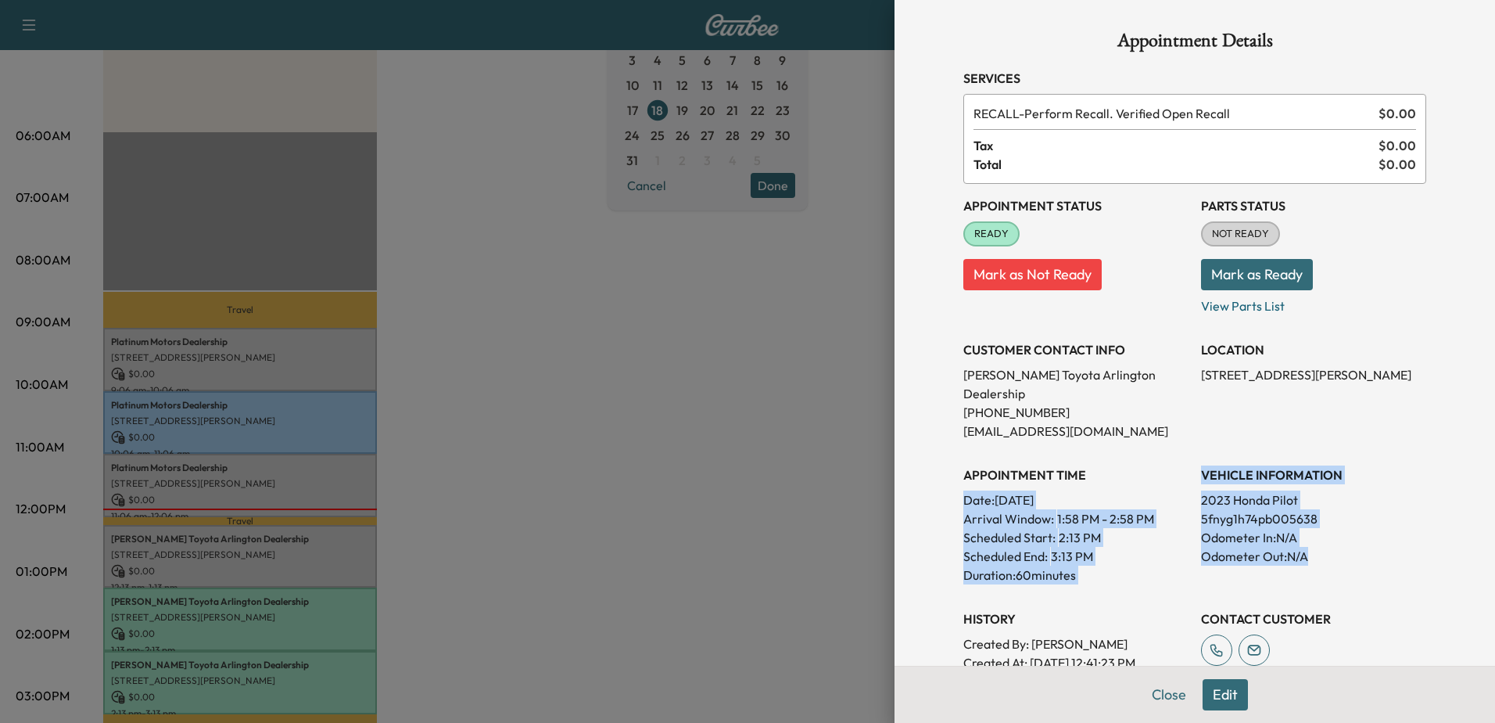
drag, startPoint x: 1299, startPoint y: 531, endPoint x: 1172, endPoint y: 454, distance: 148.1
click at [1172, 454] on div "Appointment Status READY Mark as Not Ready Parts Status NOT READY Mark as Ready…" at bounding box center [1194, 446] width 463 height 525
drag, startPoint x: 1172, startPoint y: 454, endPoint x: 1207, endPoint y: 483, distance: 45.0
click at [1206, 490] on p "2023 Honda Pilot" at bounding box center [1313, 499] width 225 height 19
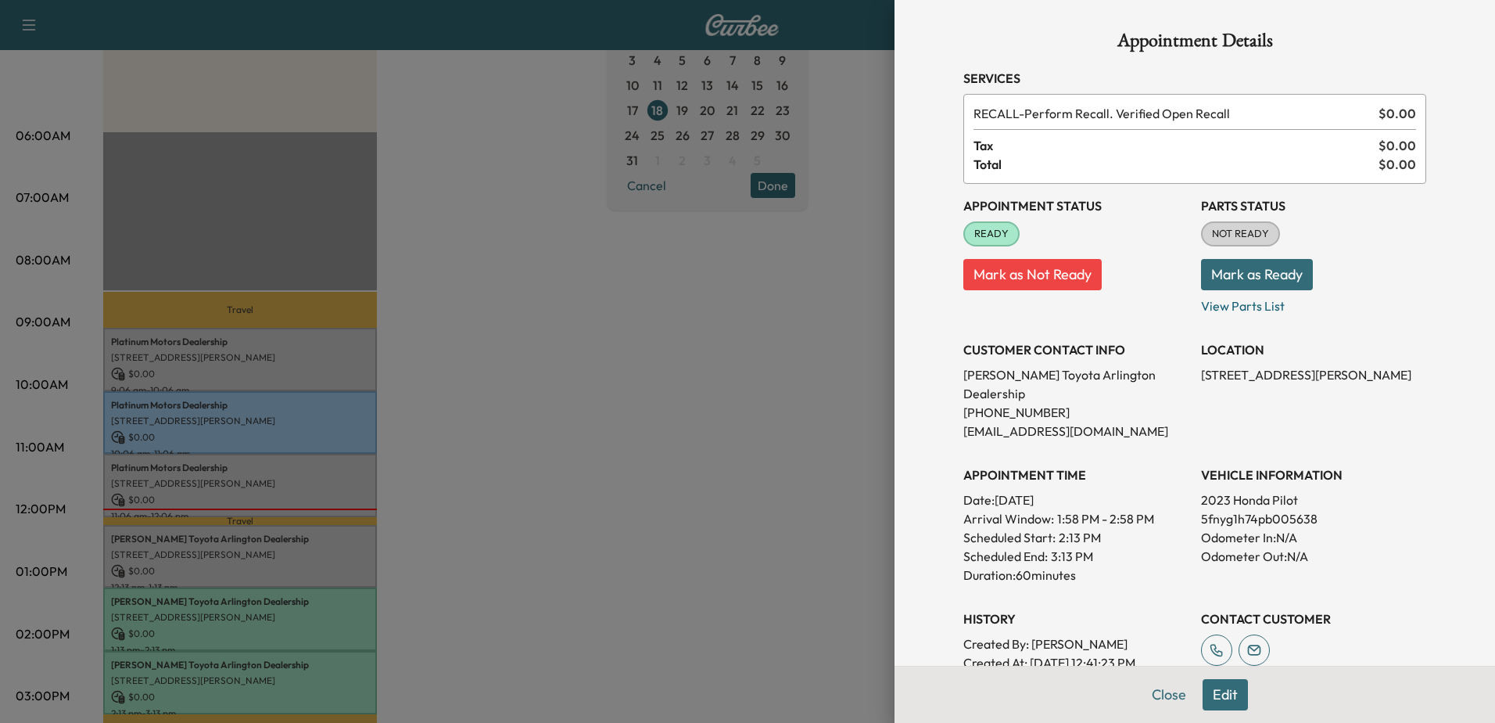
click at [1212, 490] on p "2023 Honda Pilot" at bounding box center [1313, 499] width 225 height 19
drag, startPoint x: 1212, startPoint y: 484, endPoint x: 1105, endPoint y: 579, distance: 142.9
click at [1241, 547] on p "Odometer Out: N/A" at bounding box center [1313, 556] width 225 height 19
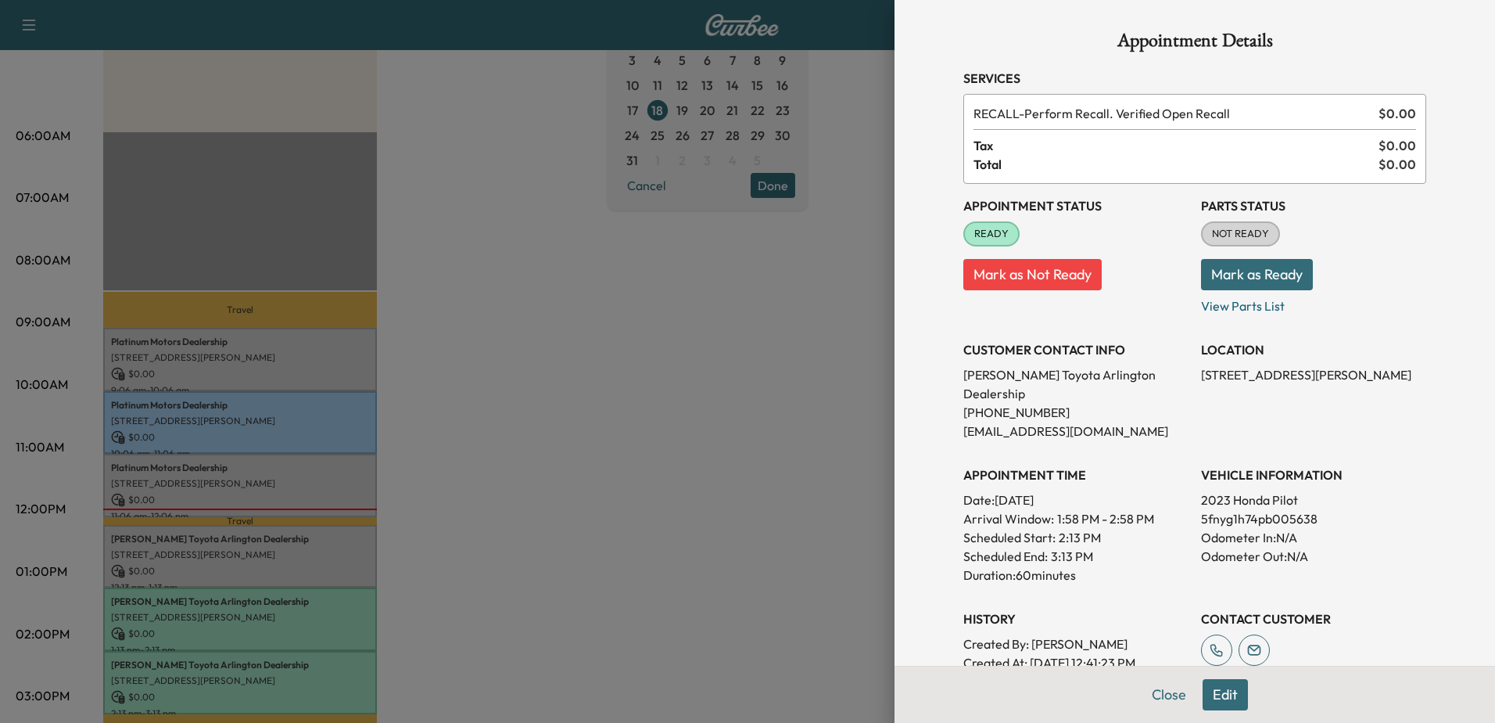
drag, startPoint x: 722, startPoint y: 394, endPoint x: 691, endPoint y: 373, distance: 37.1
click at [712, 382] on div at bounding box center [747, 361] width 1495 height 723
